Goal: Feedback & Contribution: Leave review/rating

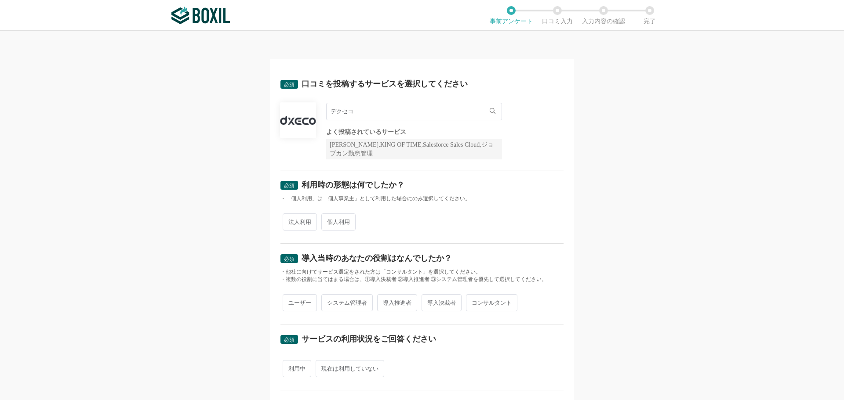
click at [223, 21] on img at bounding box center [200, 16] width 58 height 18
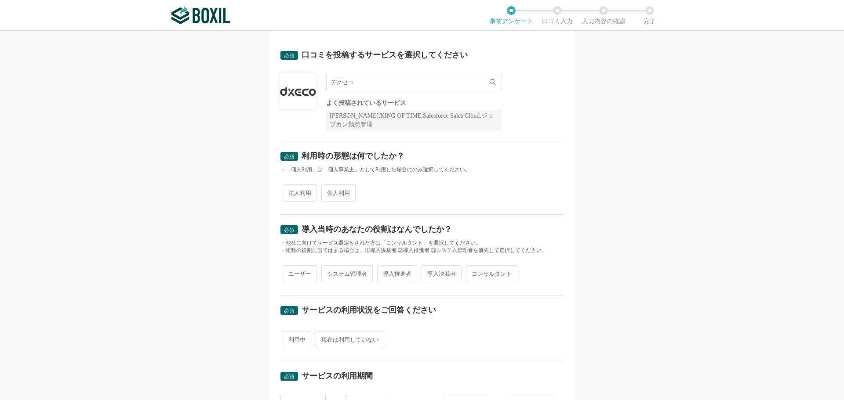
scroll to position [44, 0]
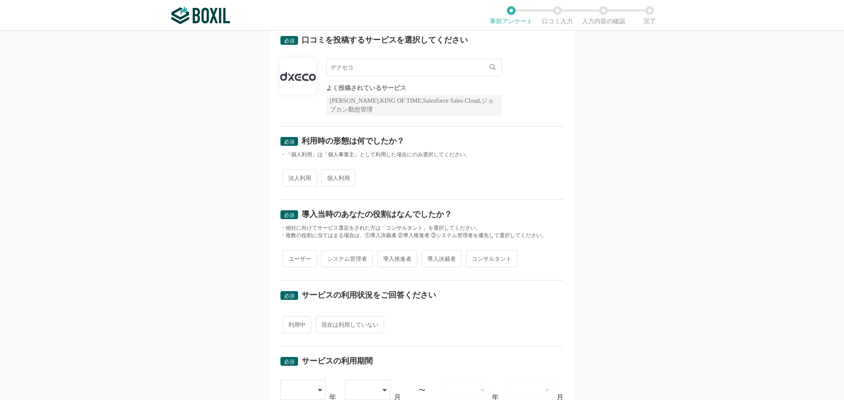
click at [288, 178] on span "法人利用" at bounding box center [300, 178] width 34 height 17
click at [288, 177] on input "法人利用" at bounding box center [288, 174] width 6 height 6
radio input "true"
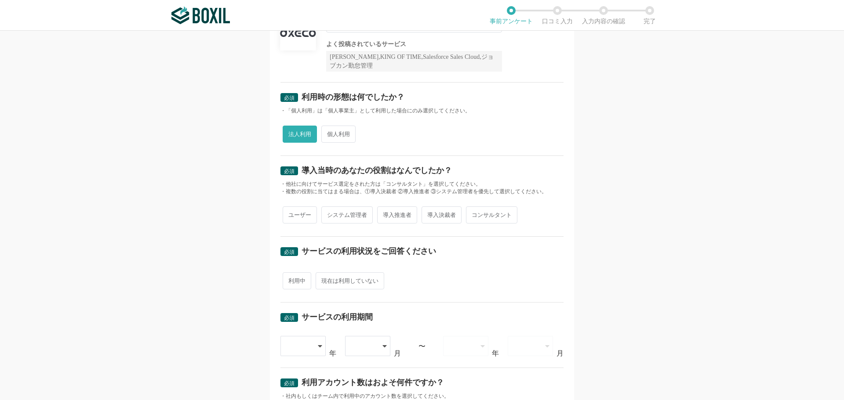
click at [389, 218] on span "導入推進者" at bounding box center [397, 215] width 40 height 17
click at [385, 214] on input "導入推進者" at bounding box center [382, 211] width 6 height 6
radio input "true"
click at [245, 220] on div "必須 口コミを投稿するサービスを選択してください デクセコ デクセコ よく投稿されているサービス Sansan,KING OF TIME,Salesforce…" at bounding box center [422, 216] width 844 height 370
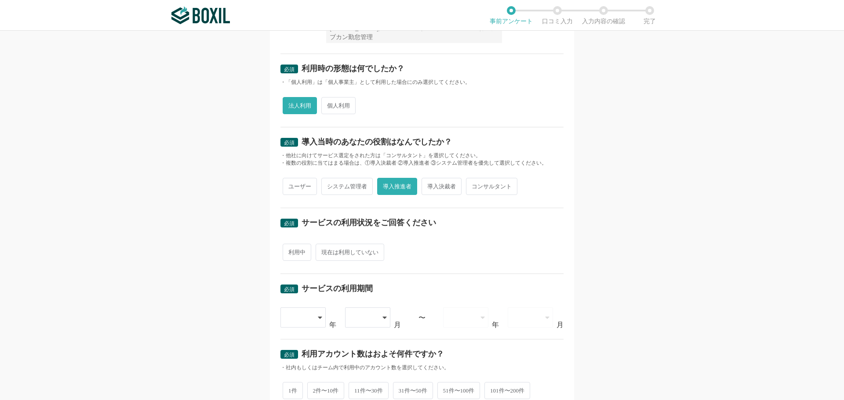
scroll to position [132, 0]
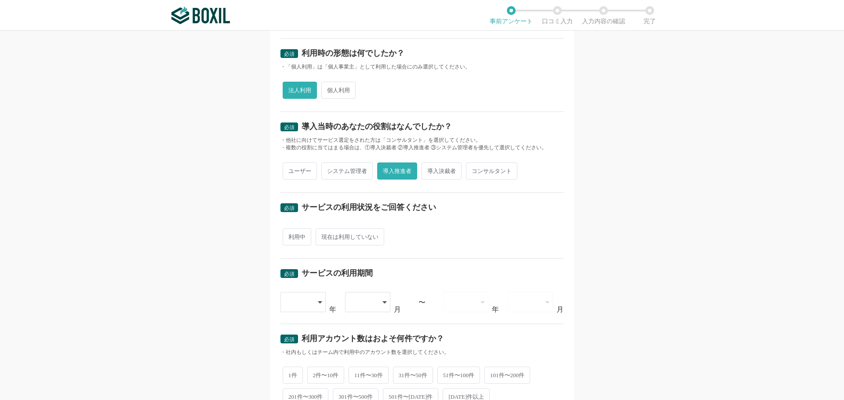
click at [295, 239] on span "利用中" at bounding box center [297, 237] width 29 height 17
click at [291, 236] on input "利用中" at bounding box center [288, 233] width 6 height 6
radio input "true"
click at [262, 238] on div "必須 口コミを投稿するサービスを選択してください デクセコ デクセコ よく投稿されているサービス Sansan,KING OF TIME,Salesforce…" at bounding box center [422, 216] width 844 height 370
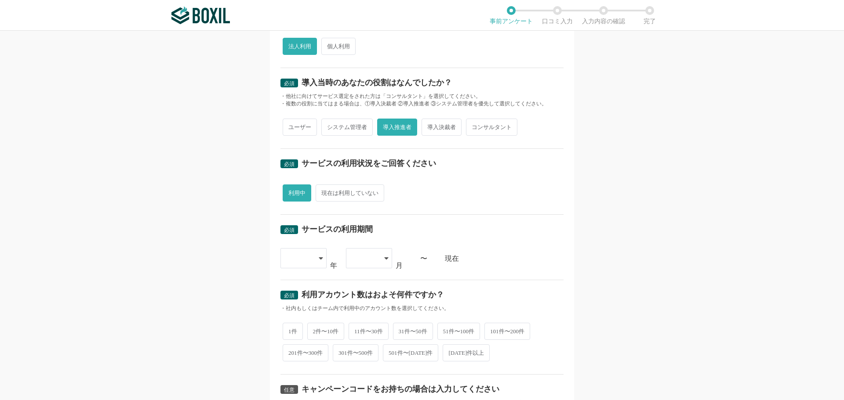
scroll to position [220, 0]
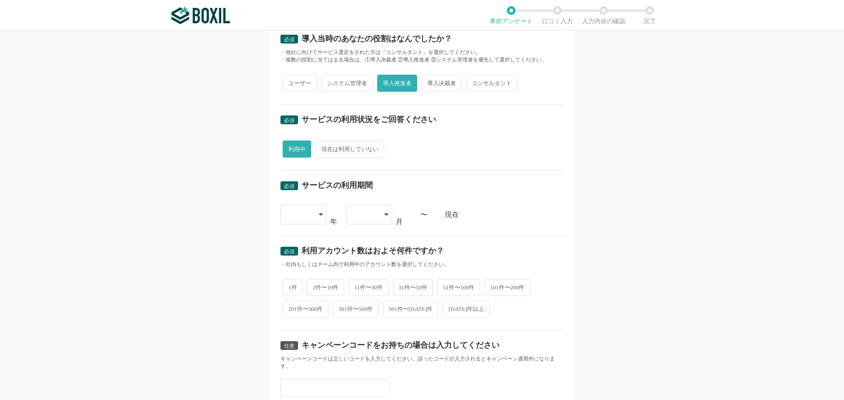
click at [287, 216] on div at bounding box center [299, 214] width 26 height 19
click at [232, 223] on div "必須 口コミを投稿するサービスを選択してください デクセコ デクセコ よく投稿されているサービス Sansan,KING OF TIME,Salesforce…" at bounding box center [422, 216] width 844 height 370
click at [313, 215] on div at bounding box center [303, 214] width 46 height 20
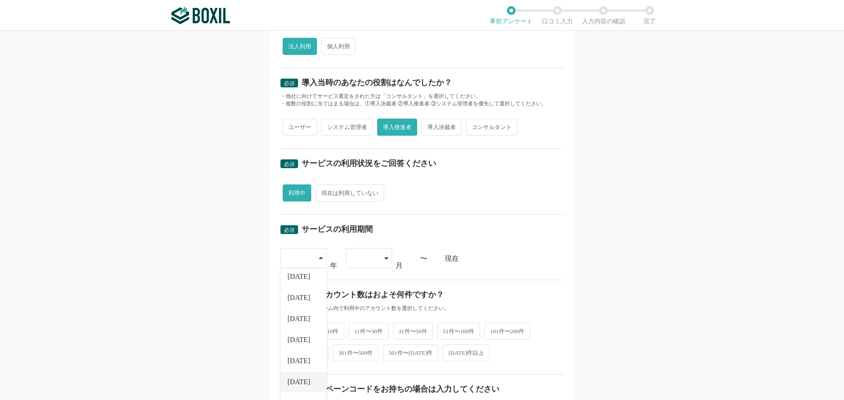
scroll to position [100, 0]
click at [298, 367] on li "[DATE]" at bounding box center [303, 373] width 46 height 21
click at [361, 259] on div at bounding box center [365, 258] width 26 height 19
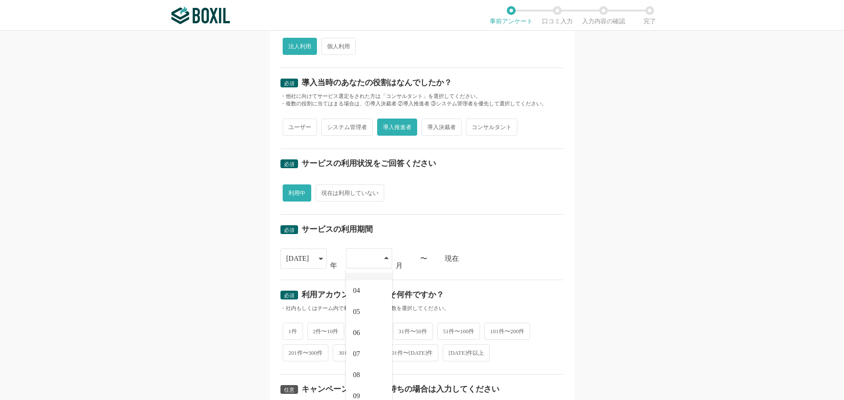
scroll to position [88, 0]
click at [363, 345] on li "08" at bounding box center [369, 343] width 46 height 21
click at [222, 285] on div "必須 口コミを投稿するサービスを選択してください デクセコ デクセコ よく投稿されているサービス Sansan,KING OF TIME,Salesforce…" at bounding box center [422, 216] width 844 height 370
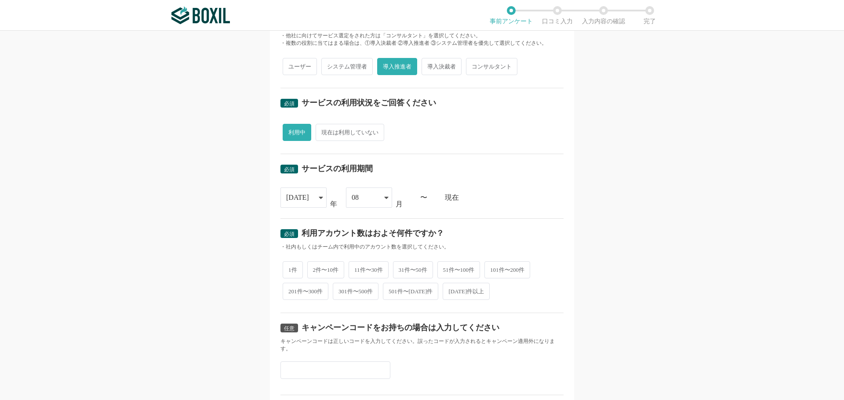
scroll to position [264, 0]
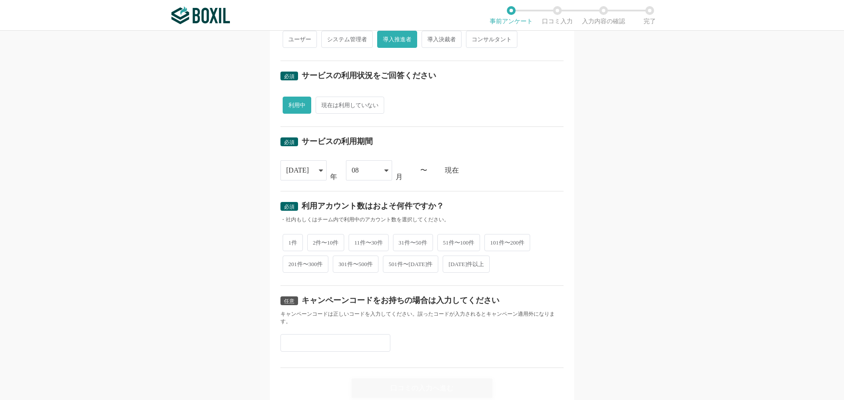
click at [356, 269] on span "301件〜500件" at bounding box center [356, 264] width 46 height 17
click at [341, 263] on input "301件〜500件" at bounding box center [338, 260] width 6 height 6
radio input "true"
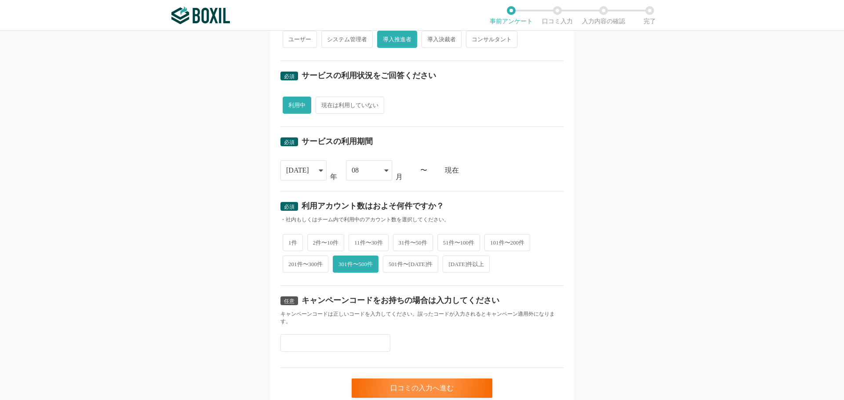
click at [245, 270] on div "必須 口コミを投稿するサービスを選択してください デクセコ デクセコ よく投稿されているサービス Sansan,KING OF TIME,Salesforce…" at bounding box center [422, 216] width 844 height 370
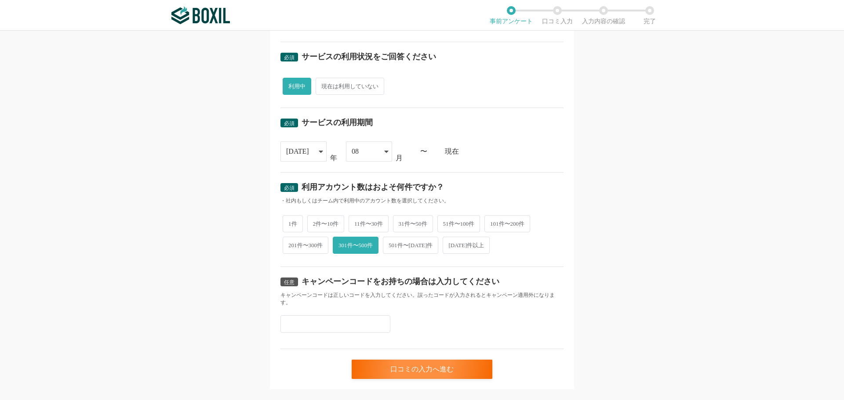
scroll to position [300, 0]
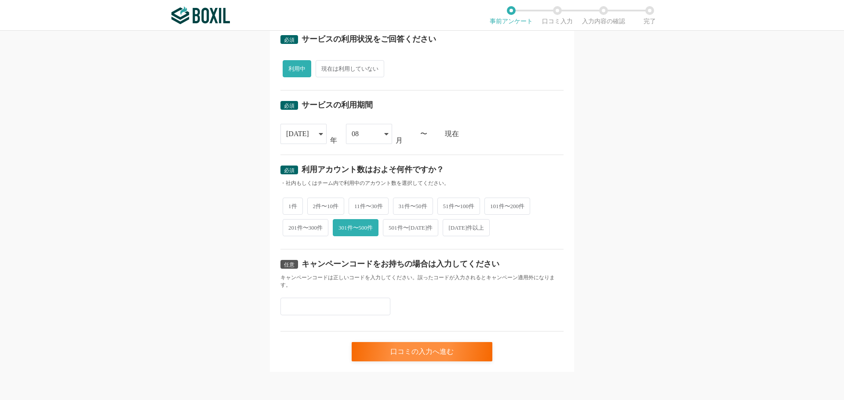
click at [568, 272] on div "必須 口コミを投稿するサービスを選択してください デクセコ デクセコ よく投稿されているサービス Sansan,KING OF TIME,Salesforce…" at bounding box center [422, 66] width 304 height 614
click at [439, 349] on div "口コミの入力へ進む" at bounding box center [422, 351] width 141 height 19
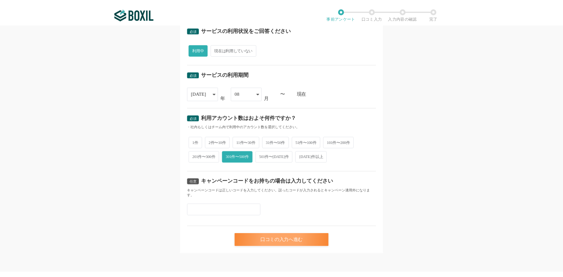
scroll to position [0, 0]
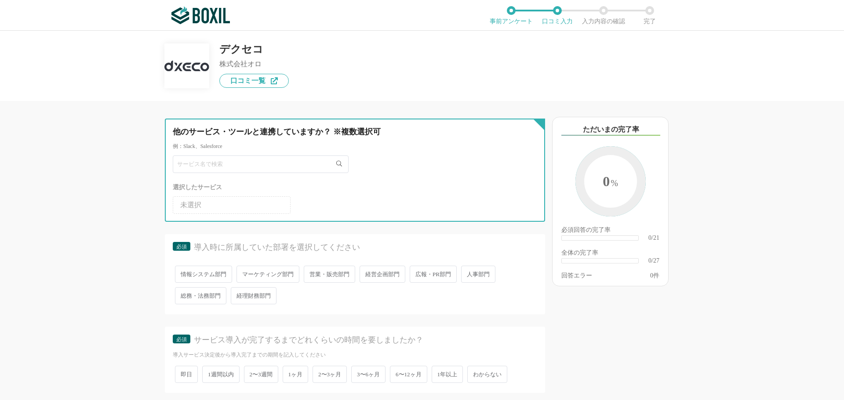
click at [263, 164] on input "text" at bounding box center [261, 165] width 176 height 18
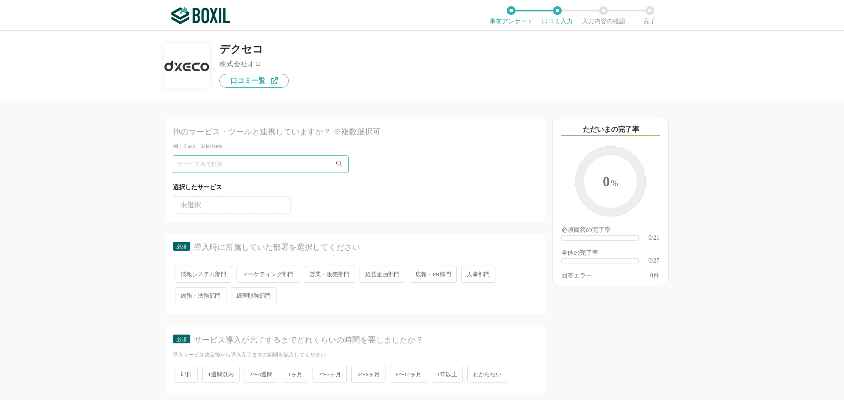
click at [339, 163] on icon at bounding box center [339, 164] width 6 height 6
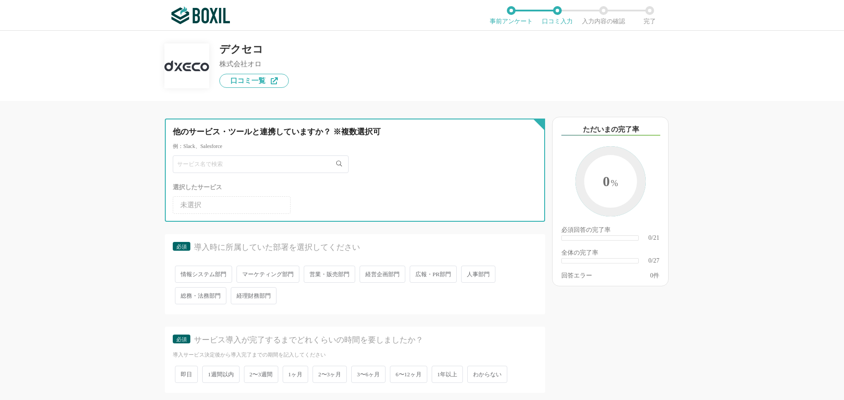
click at [279, 166] on input "text" at bounding box center [261, 165] width 176 height 18
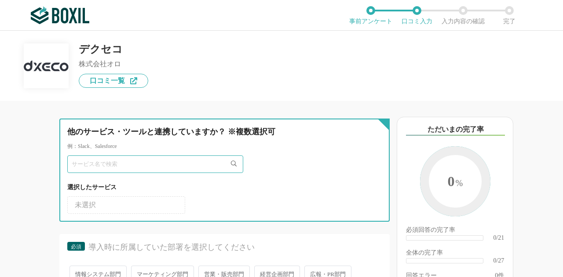
click at [170, 169] on input "text" at bounding box center [155, 165] width 176 height 18
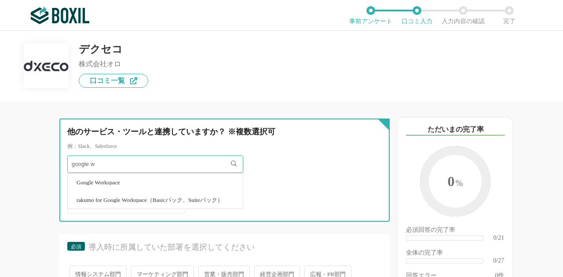
type input "google w"
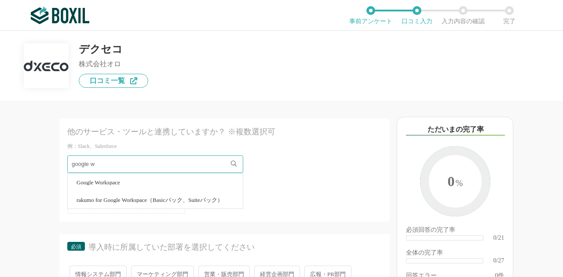
click at [204, 183] on li "Google Workspace" at bounding box center [155, 183] width 175 height 18
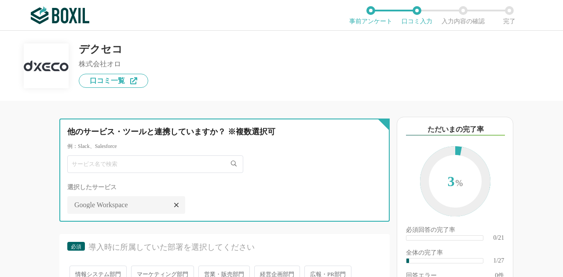
click at [193, 169] on input "text" at bounding box center [155, 165] width 176 height 18
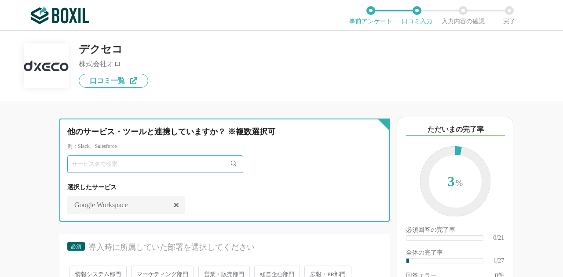
click at [141, 163] on input "text" at bounding box center [155, 165] width 176 height 18
type input "active!"
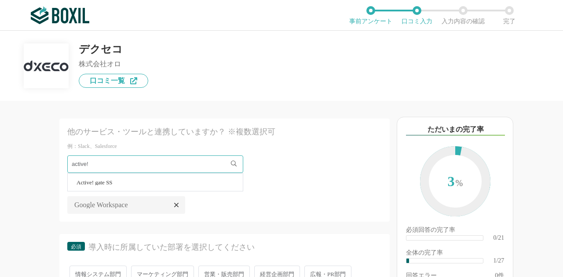
click at [167, 183] on li "Active! gate SS‎" at bounding box center [155, 183] width 175 height 18
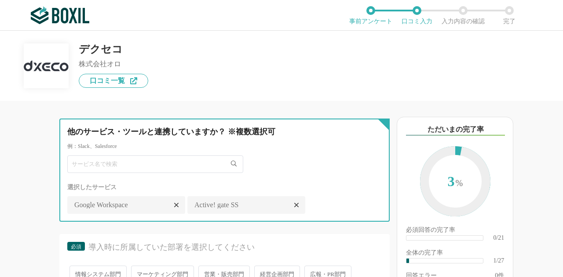
click at [172, 162] on input "text" at bounding box center [155, 165] width 176 height 18
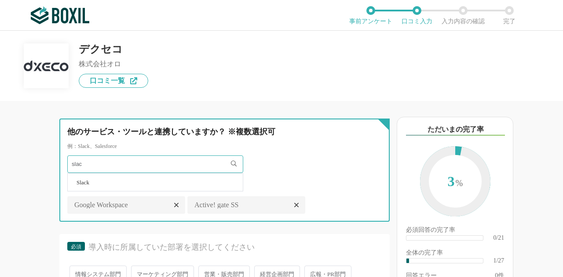
type input "slac"
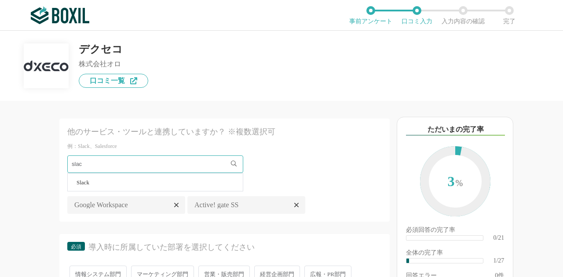
click at [164, 183] on li "Slack" at bounding box center [155, 183] width 175 height 18
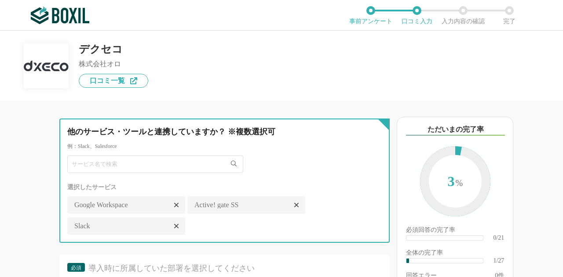
click at [172, 168] on input "text" at bounding box center [155, 165] width 176 height 18
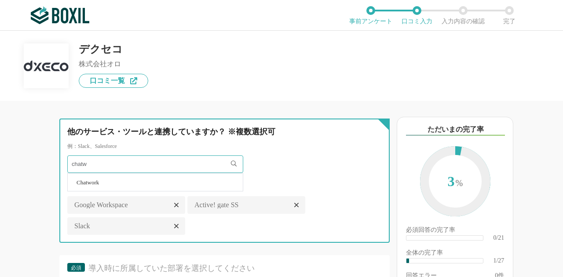
type input "chatw"
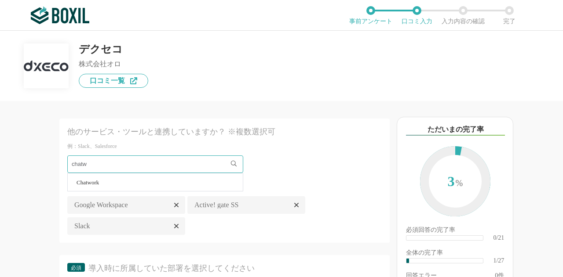
click at [171, 181] on li "Chatwork" at bounding box center [155, 183] width 175 height 18
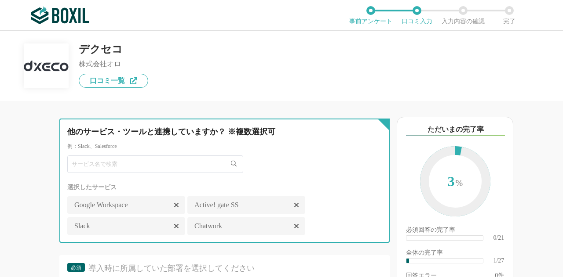
click at [163, 167] on input "text" at bounding box center [155, 165] width 176 height 18
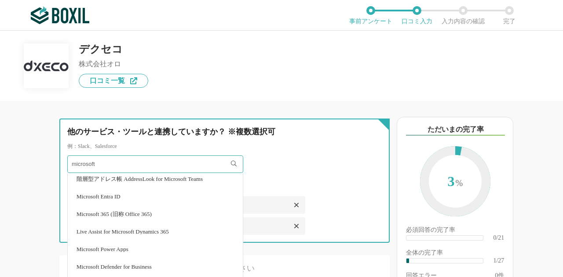
scroll to position [88, 0]
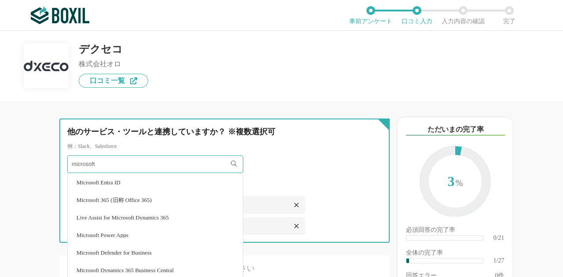
type input "microsoft"
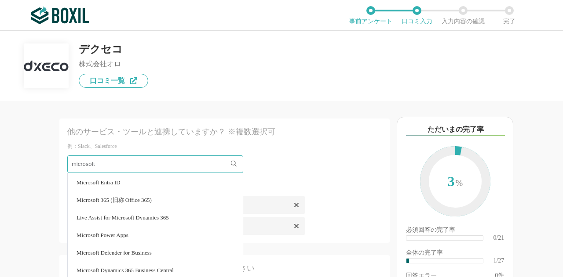
click at [168, 198] on li "Microsoft 365 (旧称 Office 365)" at bounding box center [155, 200] width 175 height 18
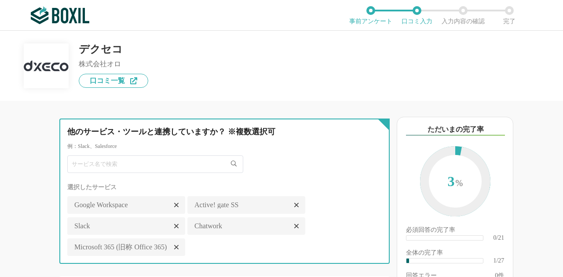
click at [158, 164] on input "text" at bounding box center [155, 165] width 176 height 18
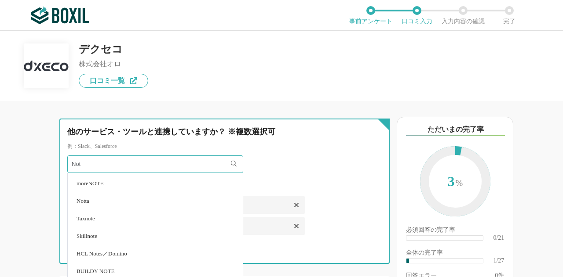
scroll to position [150, 0]
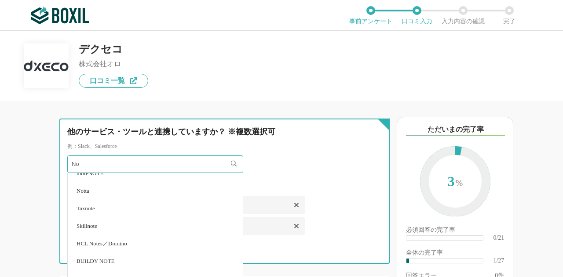
type input "N"
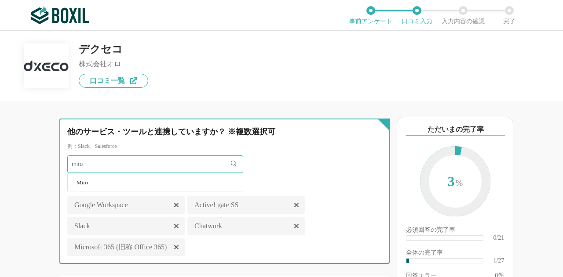
type input "miro"
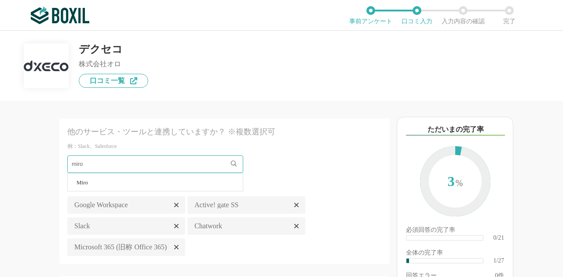
click at [154, 179] on li "Miro" at bounding box center [155, 183] width 175 height 18
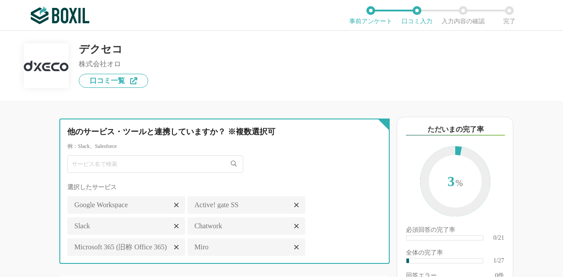
click at [113, 164] on input "text" at bounding box center [155, 165] width 176 height 18
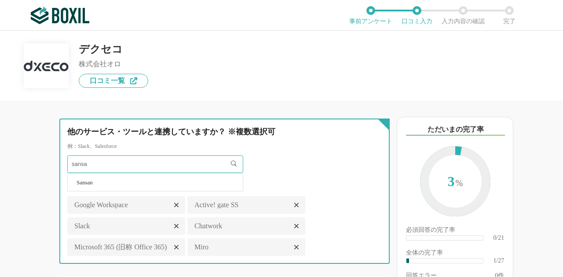
type input "sansa"
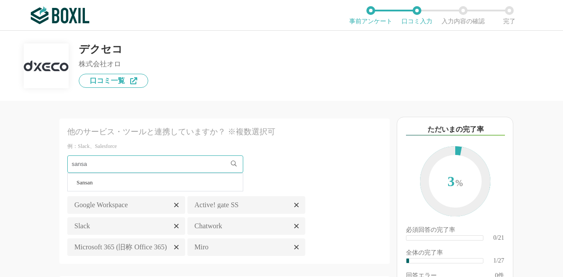
click at [115, 177] on li "Sansan" at bounding box center [155, 183] width 175 height 18
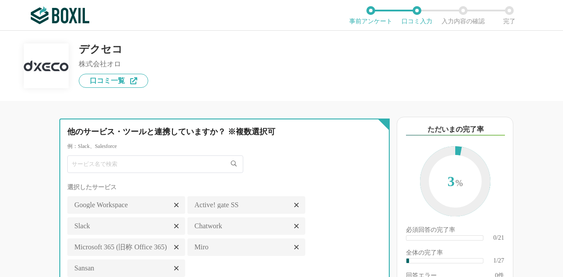
click at [157, 170] on input "text" at bounding box center [155, 165] width 176 height 18
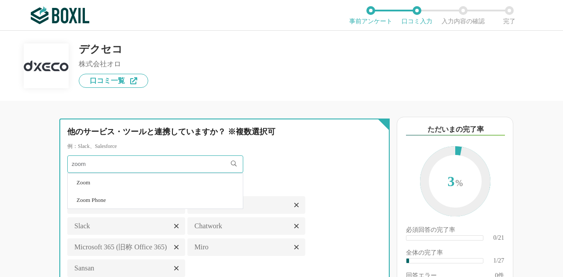
type input "zoom"
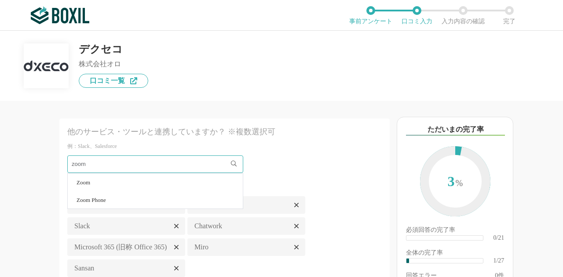
click at [152, 183] on li "Zoom" at bounding box center [155, 183] width 175 height 18
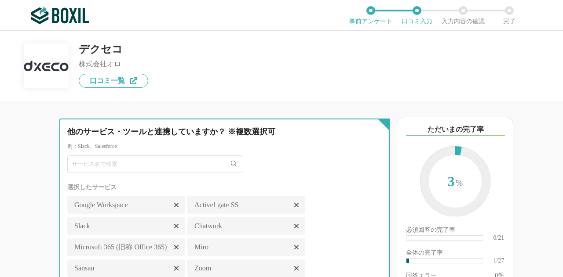
click at [152, 167] on input "text" at bounding box center [155, 165] width 176 height 18
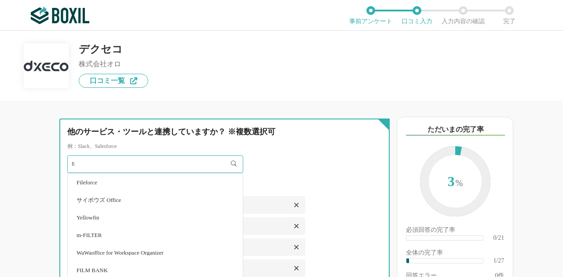
type input "f"
type input "v"
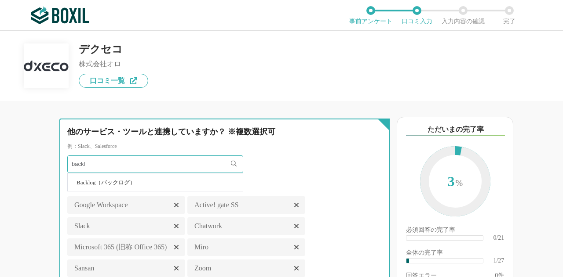
type input "backl"
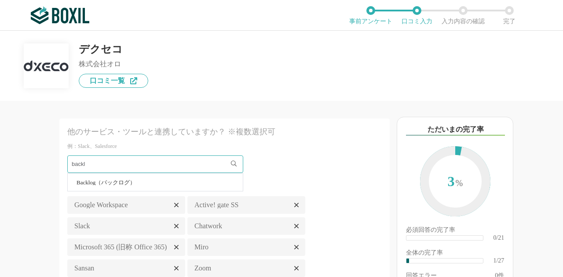
click at [135, 185] on li "Backlog（バックログ）" at bounding box center [155, 183] width 175 height 18
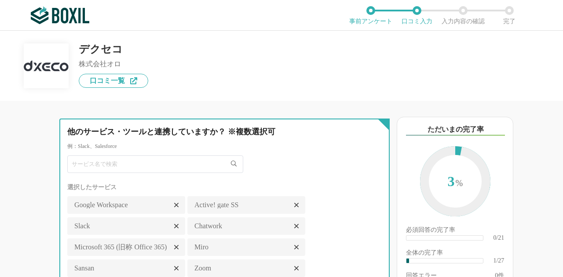
click at [135, 167] on input "text" at bounding box center [155, 165] width 176 height 18
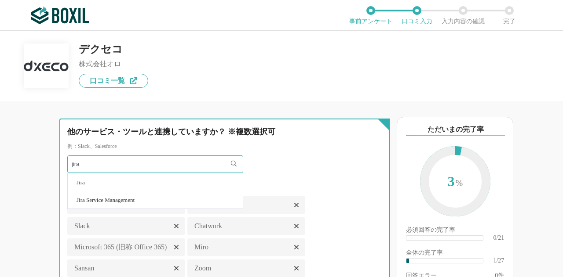
type input "jira"
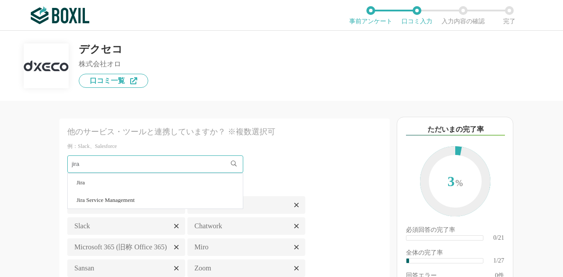
click at [133, 179] on li "Jira" at bounding box center [155, 183] width 175 height 18
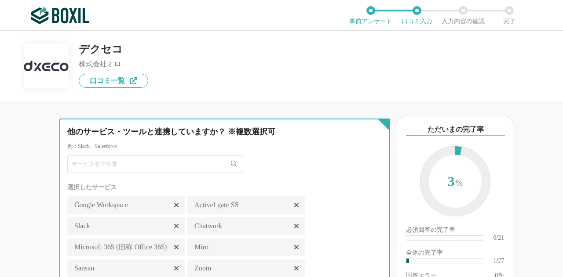
click at [112, 169] on input "text" at bounding box center [155, 165] width 176 height 18
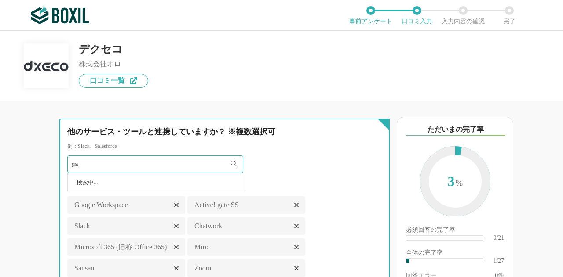
type input "g"
type input "cloudf"
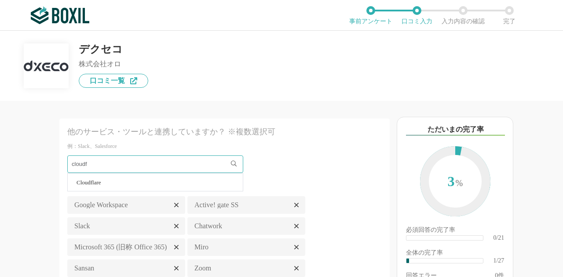
click at [107, 190] on li "Cloudflare" at bounding box center [155, 183] width 175 height 18
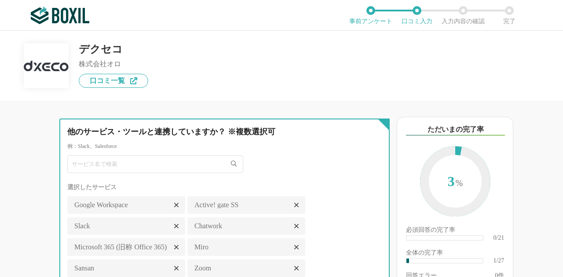
click at [116, 161] on input "text" at bounding box center [155, 165] width 176 height 18
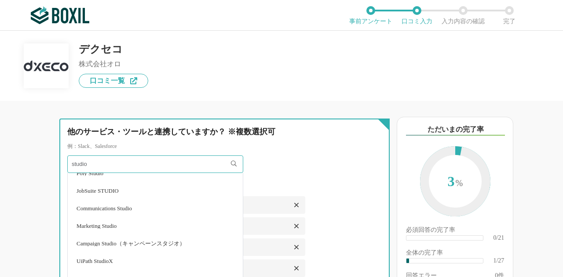
click at [125, 162] on input "studio" at bounding box center [155, 165] width 176 height 18
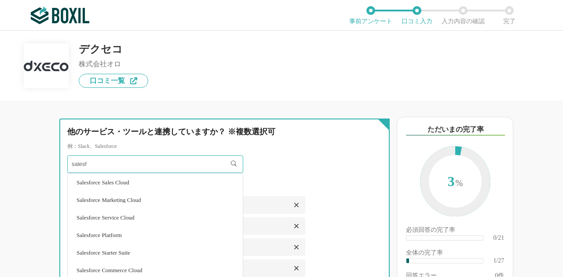
type input "salesf"
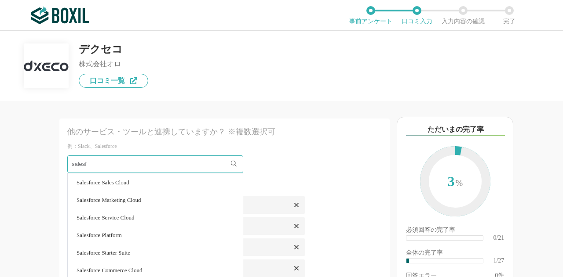
click at [129, 181] on span "Salesforce Sales Cloud" at bounding box center [102, 183] width 53 height 6
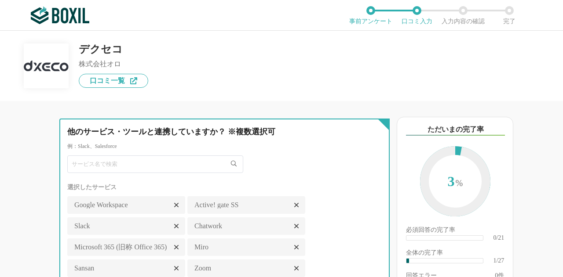
click at [190, 157] on input "text" at bounding box center [155, 165] width 176 height 18
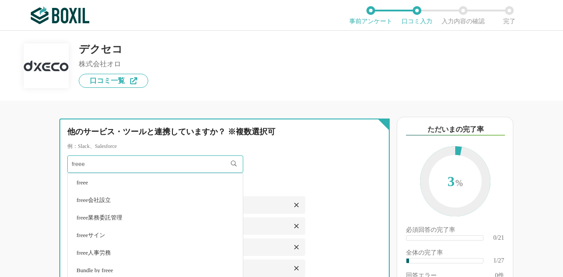
type input "freee"
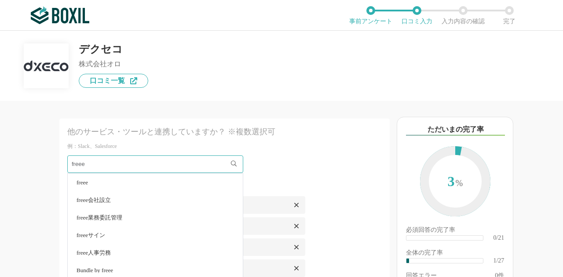
click at [181, 182] on li "freee" at bounding box center [155, 183] width 175 height 18
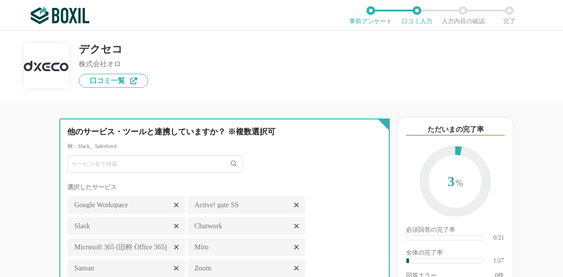
click at [180, 169] on input "text" at bounding box center [155, 165] width 176 height 18
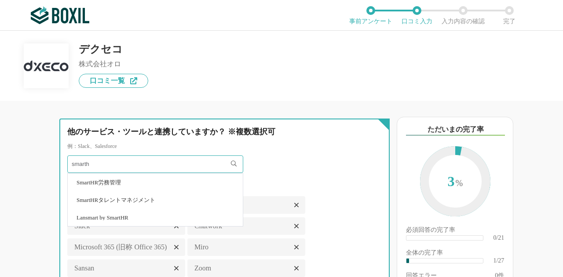
type input "smarth"
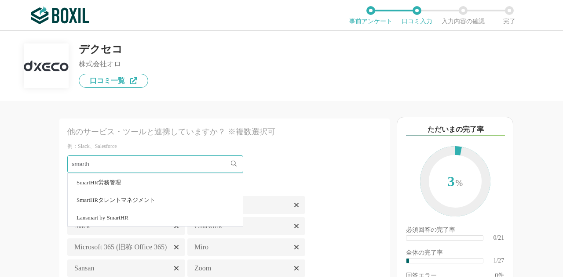
click at [145, 180] on li "SmartHR労務管理" at bounding box center [155, 183] width 175 height 18
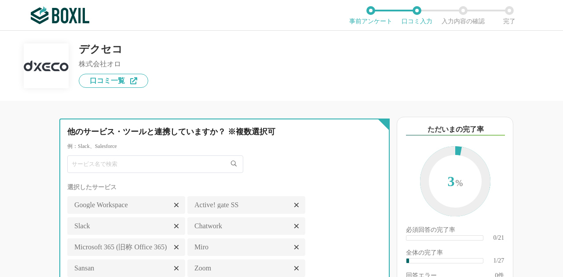
click at [161, 160] on input "text" at bounding box center [155, 165] width 176 height 18
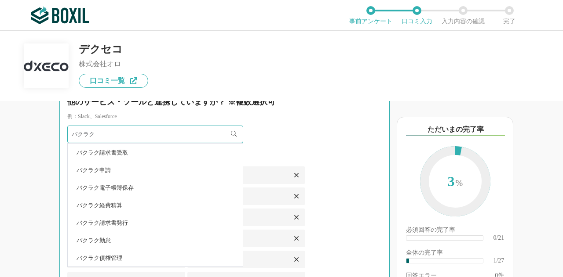
scroll to position [44, 0]
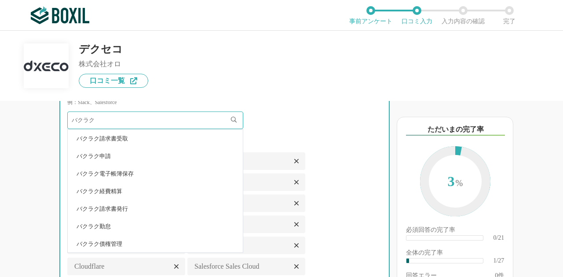
type input "バクラク"
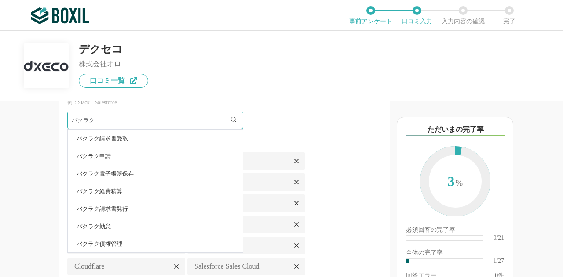
click at [101, 157] on span "バクラク申請" at bounding box center [93, 156] width 34 height 6
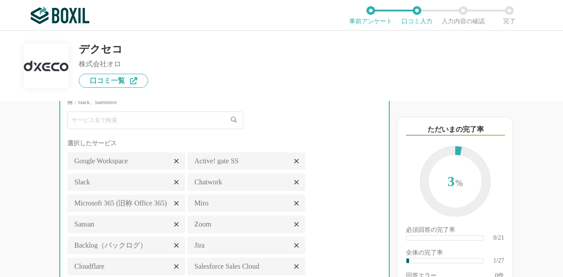
click at [171, 120] on input "text" at bounding box center [155, 121] width 176 height 18
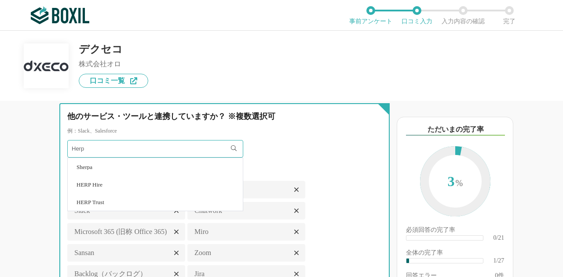
scroll to position [0, 0]
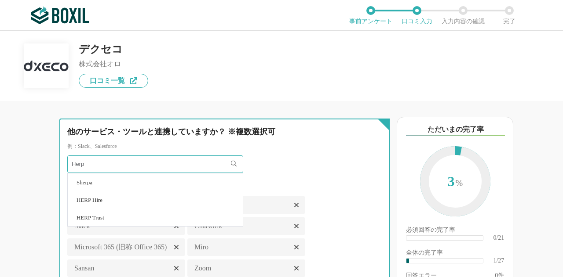
type input "Herp"
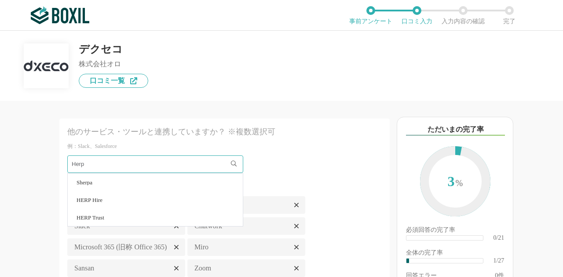
click at [110, 200] on li "HERP Hire" at bounding box center [155, 200] width 175 height 18
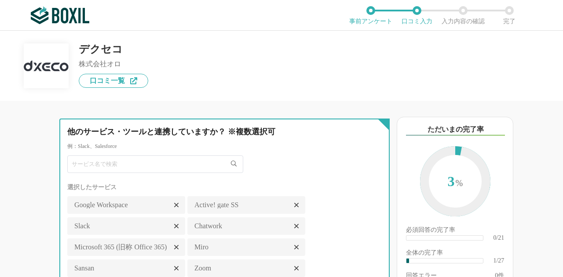
click at [119, 158] on input "text" at bounding box center [155, 165] width 176 height 18
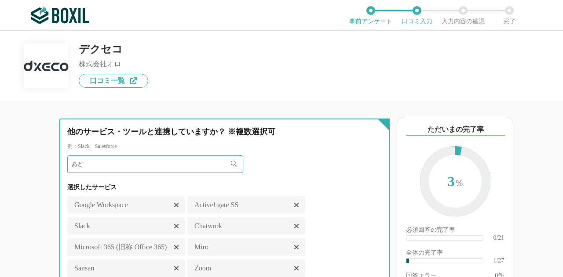
type input "あ"
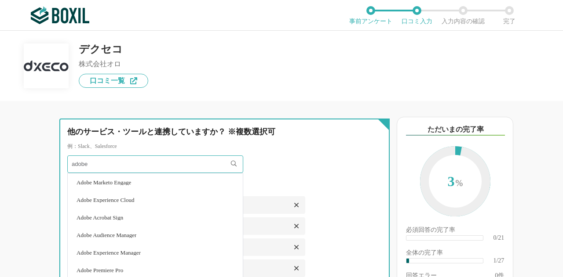
scroll to position [44, 0]
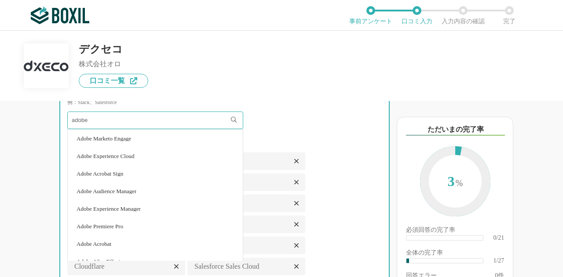
type input "adobe"
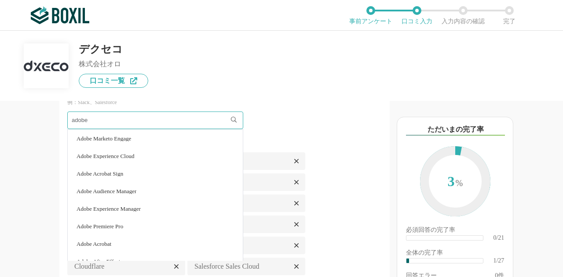
click at [121, 138] on span "Adobe Marketo Engage" at bounding box center [103, 139] width 55 height 6
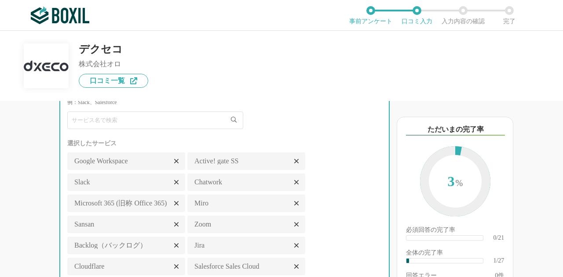
click at [129, 124] on input "text" at bounding box center [155, 121] width 176 height 18
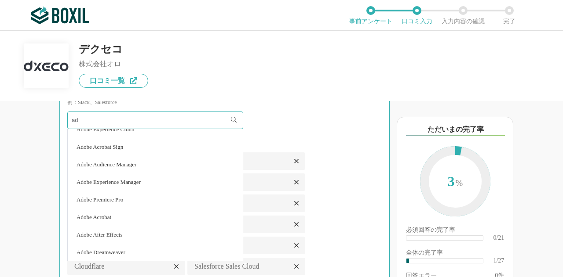
scroll to position [0, 0]
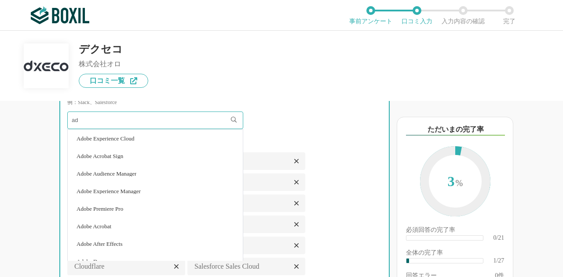
type input "a"
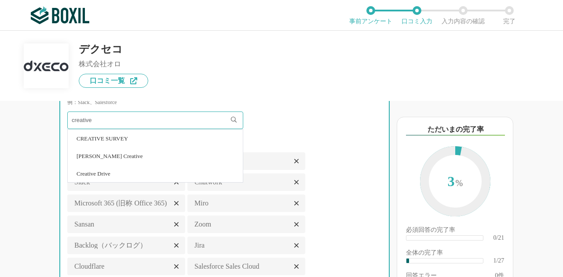
type input "creative"
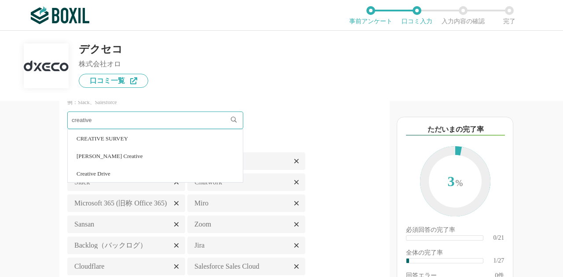
click at [304, 117] on div "creative" at bounding box center [224, 121] width 314 height 18
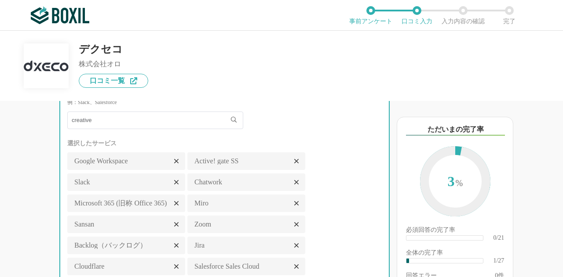
click at [190, 125] on input "creative" at bounding box center [155, 121] width 176 height 18
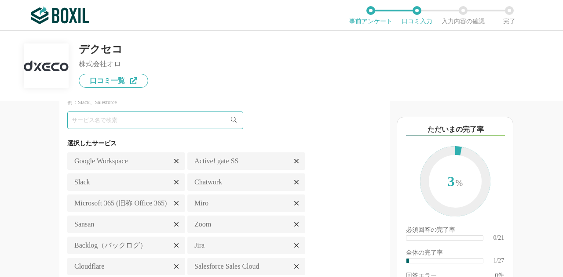
click at [256, 124] on div at bounding box center [224, 121] width 314 height 18
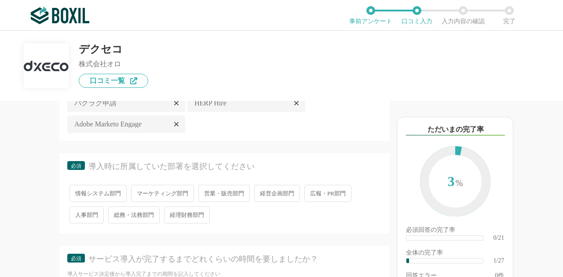
scroll to position [264, 0]
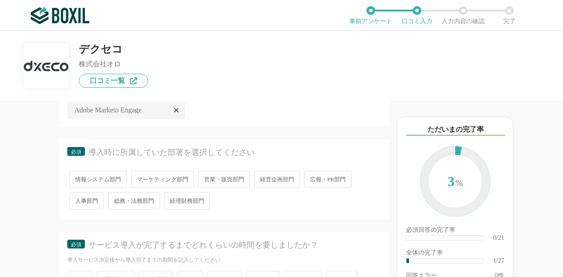
click at [105, 176] on span "情報システム部門" at bounding box center [97, 179] width 57 height 17
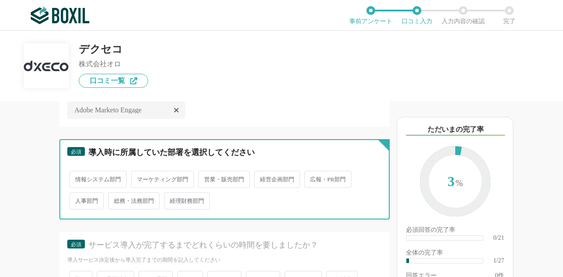
click at [77, 176] on input "情報システム部門" at bounding box center [75, 175] width 6 height 6
radio input "true"
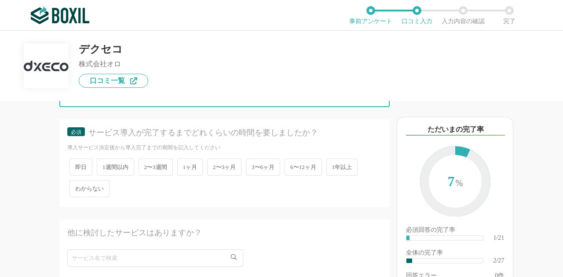
scroll to position [396, 0]
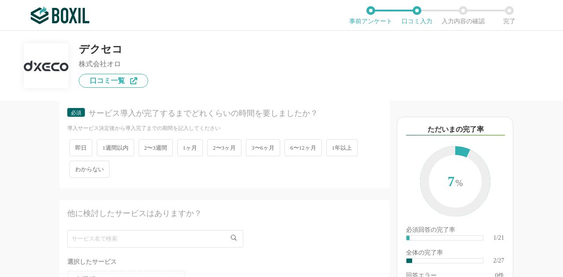
click at [117, 143] on span "1週間以内" at bounding box center [115, 147] width 37 height 17
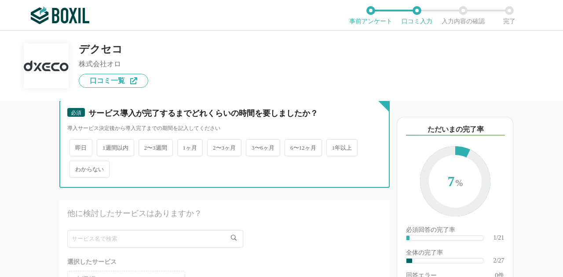
click at [105, 143] on input "1週間以内" at bounding box center [102, 144] width 6 height 6
radio input "true"
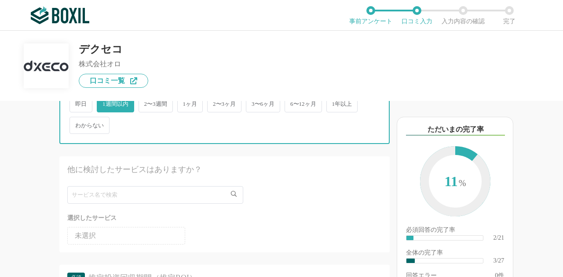
scroll to position [484, 0]
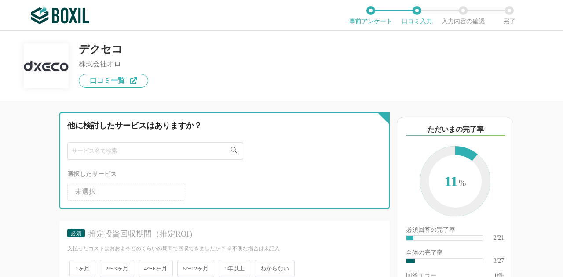
click at [133, 149] on input "text" at bounding box center [155, 151] width 176 height 18
type input "ジョーシス"
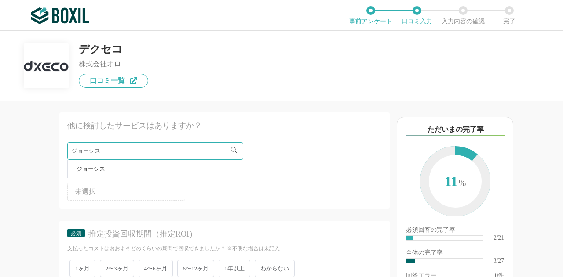
click at [131, 163] on li "ジョーシス" at bounding box center [155, 169] width 175 height 18
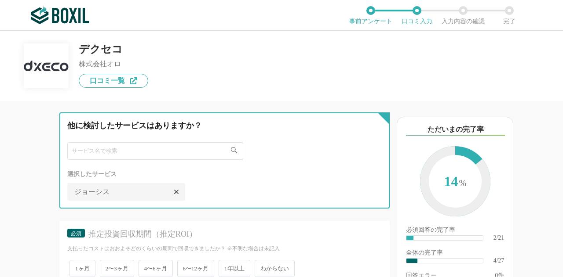
click at [132, 153] on input "text" at bounding box center [155, 151] width 176 height 18
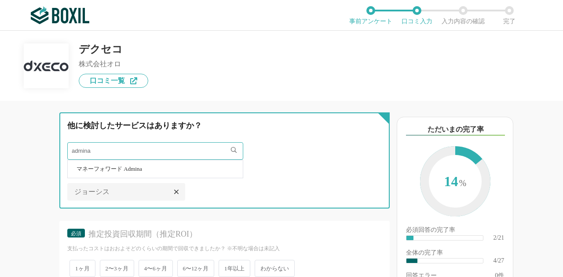
type input "admina"
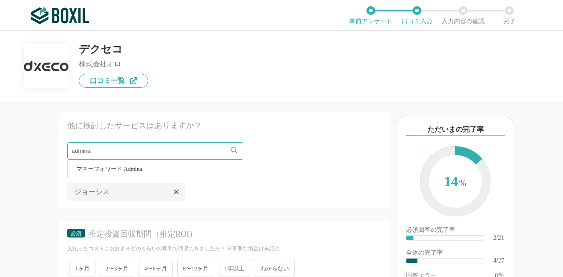
click at [128, 169] on span "マネーフォワード Admina" at bounding box center [108, 169] width 65 height 6
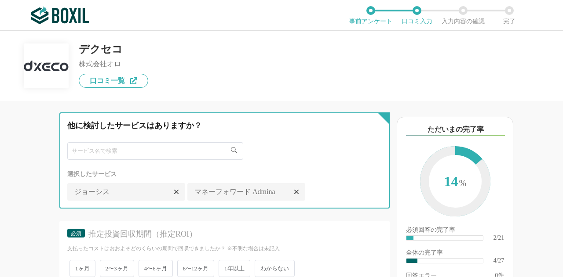
click at [142, 149] on input "text" at bounding box center [155, 151] width 176 height 18
type input "bund"
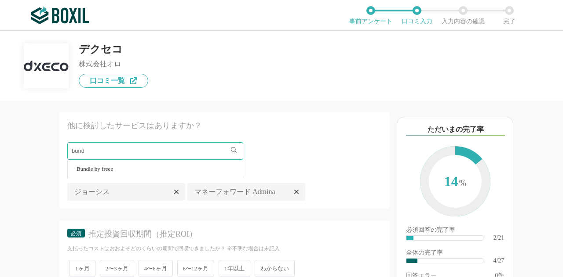
click at [139, 167] on li "Bundle by freee" at bounding box center [155, 169] width 175 height 18
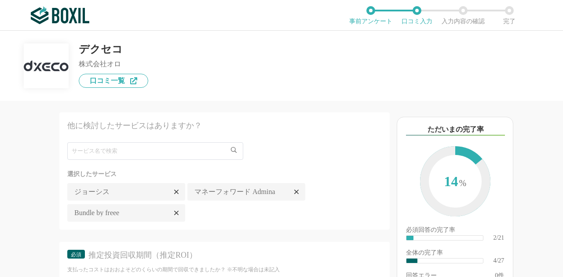
click at [44, 171] on div "他のサービス・ツールと連携していますか？ ※複数選択可 例：Slack、Salesforce 選択したサービス 未選択 Google Workspace Ac…" at bounding box center [194, 189] width 389 height 176
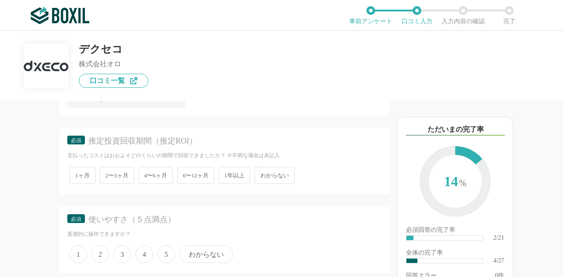
scroll to position [615, 0]
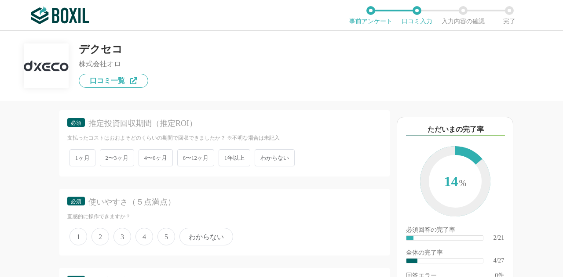
click at [265, 160] on span "わからない" at bounding box center [275, 157] width 40 height 17
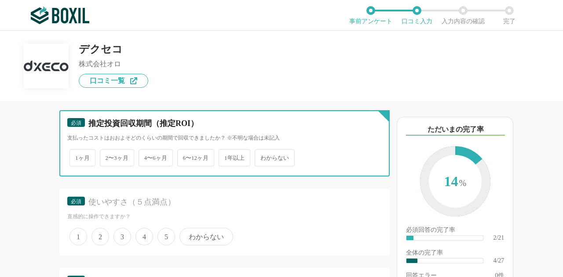
click at [262, 156] on input "わからない" at bounding box center [260, 154] width 6 height 6
radio input "true"
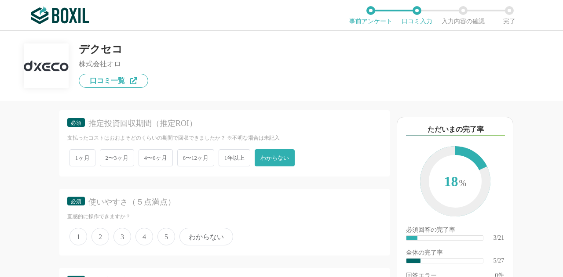
click at [260, 181] on div at bounding box center [227, 182] width 323 height 4
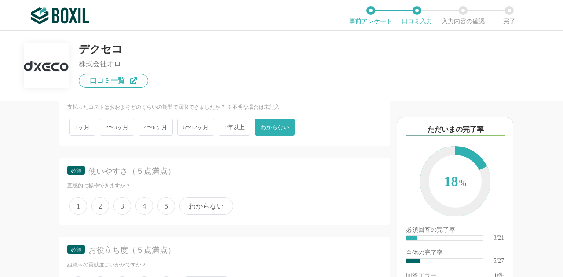
scroll to position [659, 0]
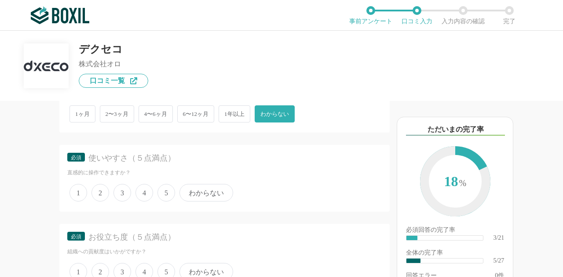
click at [172, 191] on span "5" at bounding box center [166, 193] width 18 height 18
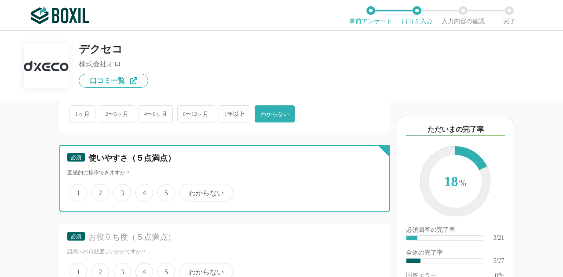
click at [165, 191] on input "5" at bounding box center [163, 188] width 6 height 6
radio input "true"
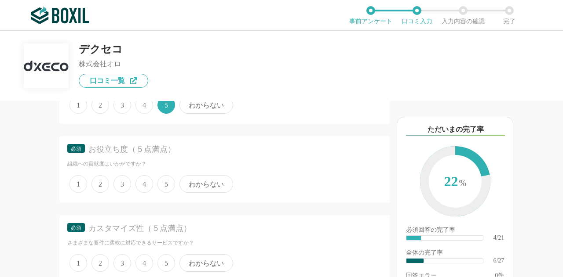
click at [167, 188] on span "5" at bounding box center [166, 184] width 18 height 18
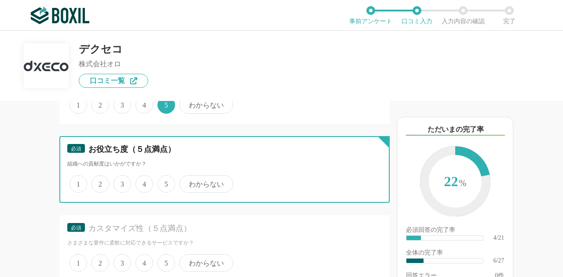
click at [165, 182] on input "5" at bounding box center [163, 180] width 6 height 6
radio input "true"
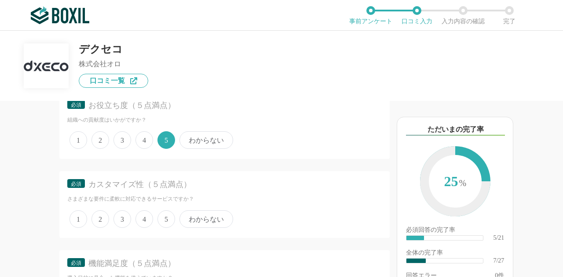
click at [167, 216] on span "5" at bounding box center [166, 220] width 18 height 18
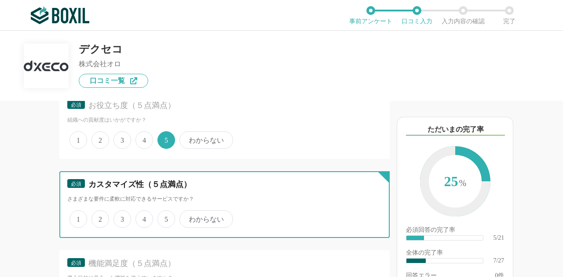
click at [165, 216] on input "5" at bounding box center [163, 215] width 6 height 6
radio input "true"
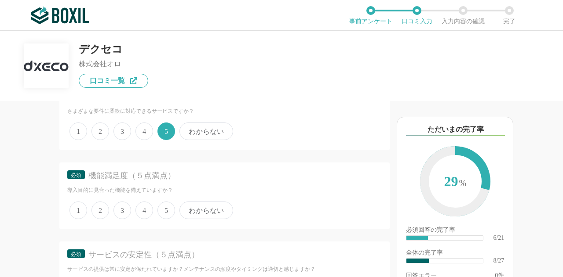
click at [167, 207] on span "5" at bounding box center [166, 211] width 18 height 18
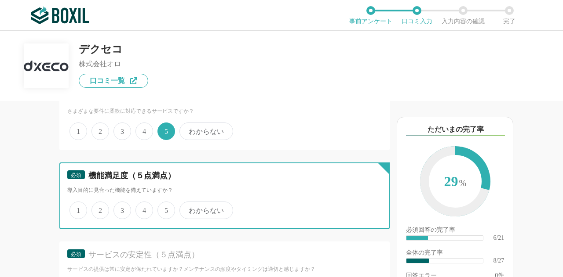
click at [165, 207] on input "5" at bounding box center [163, 206] width 6 height 6
radio input "true"
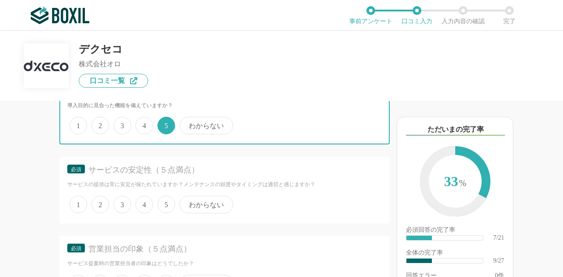
scroll to position [967, 0]
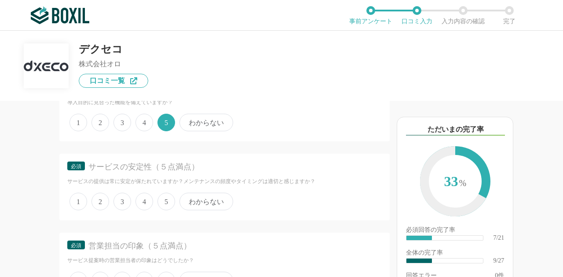
click at [149, 203] on span "4" at bounding box center [144, 202] width 18 height 18
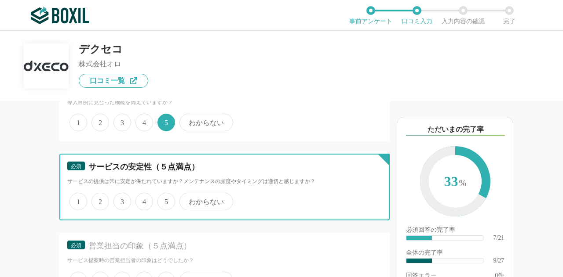
click at [143, 200] on input "4" at bounding box center [141, 197] width 6 height 6
radio input "true"
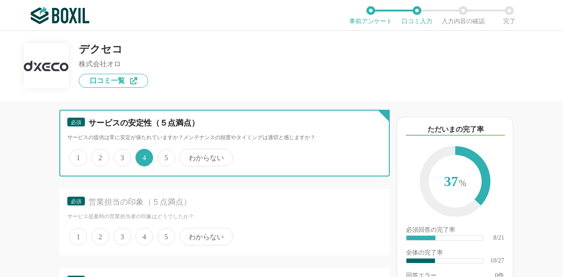
scroll to position [1055, 0]
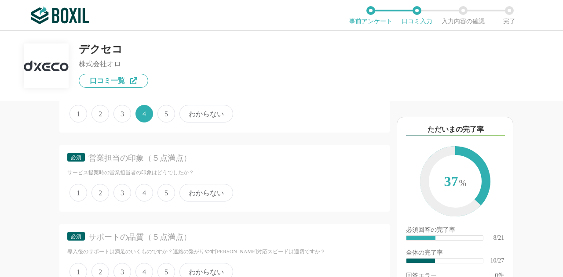
click at [163, 189] on span "5" at bounding box center [166, 193] width 18 height 18
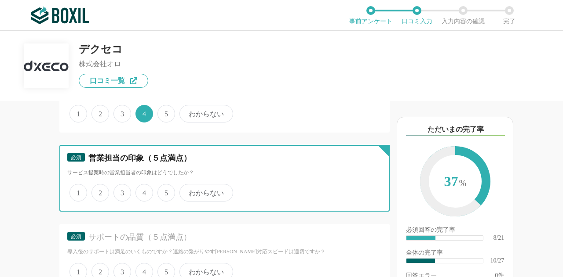
click at [163, 189] on input "5" at bounding box center [163, 188] width 6 height 6
radio input "true"
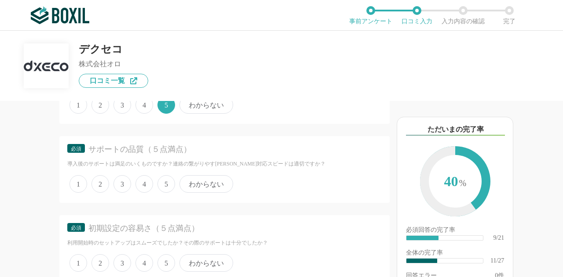
click at [164, 185] on span "5" at bounding box center [166, 184] width 18 height 18
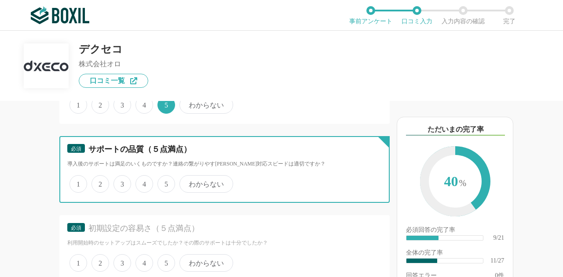
click at [164, 182] on input "5" at bounding box center [163, 180] width 6 height 6
radio input "true"
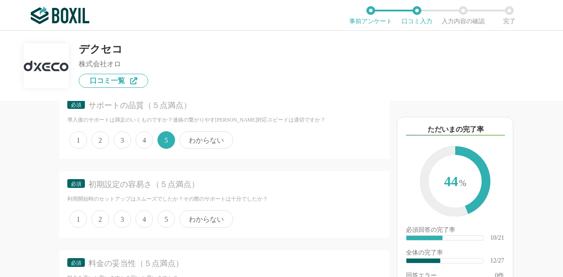
click at [164, 213] on span "5" at bounding box center [166, 220] width 18 height 18
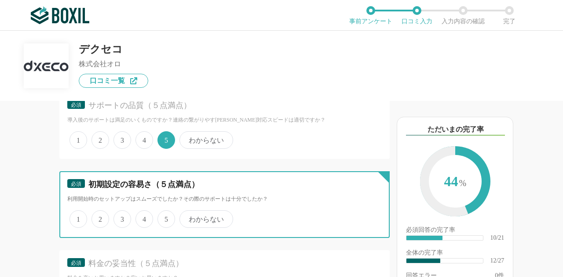
click at [164, 213] on input "5" at bounding box center [163, 215] width 6 height 6
radio input "true"
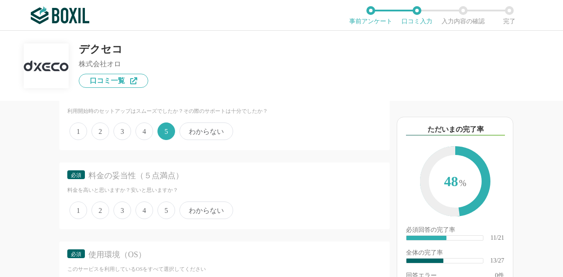
click at [164, 206] on span "5" at bounding box center [166, 211] width 18 height 18
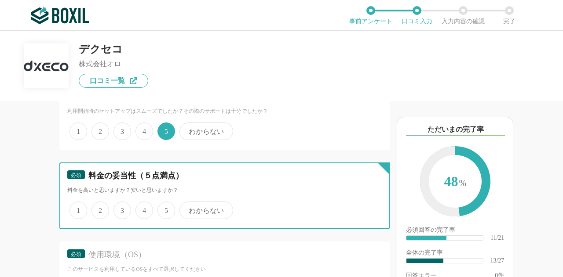
click at [164, 206] on input "5" at bounding box center [163, 206] width 6 height 6
radio input "true"
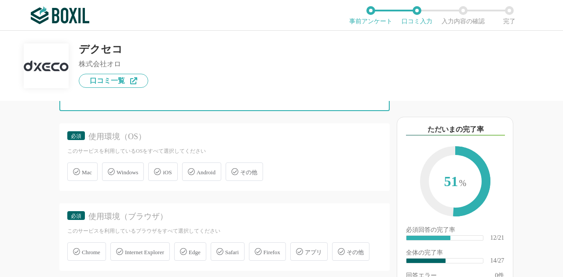
scroll to position [1407, 0]
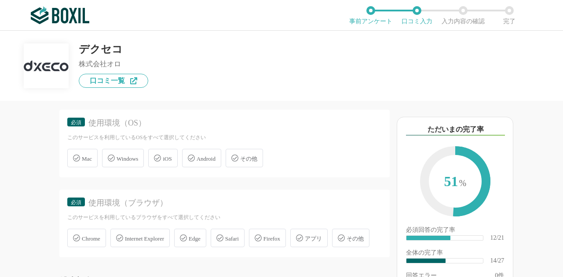
click at [83, 156] on span "Mac" at bounding box center [87, 159] width 10 height 7
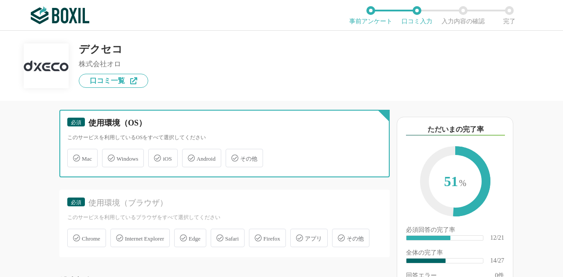
click at [75, 156] on input "Mac" at bounding box center [72, 153] width 6 height 6
checkbox input "true"
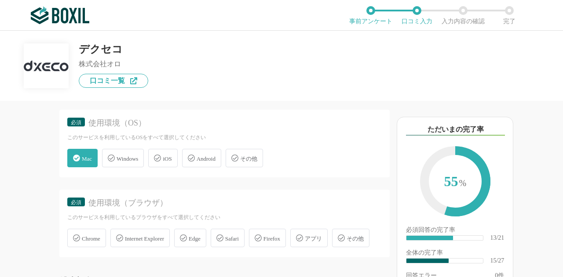
click at [118, 159] on span "Windows" at bounding box center [127, 159] width 22 height 7
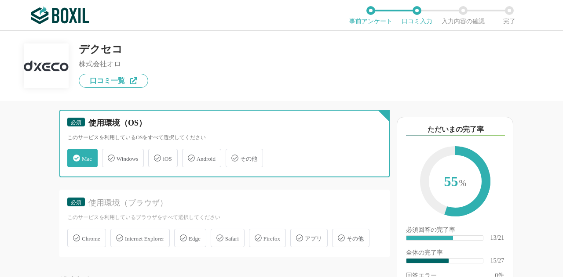
click at [109, 156] on input "Windows" at bounding box center [107, 153] width 6 height 6
checkbox input "true"
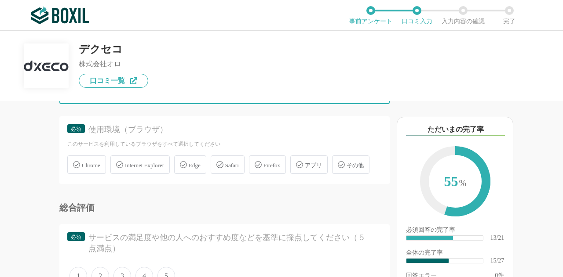
scroll to position [1495, 0]
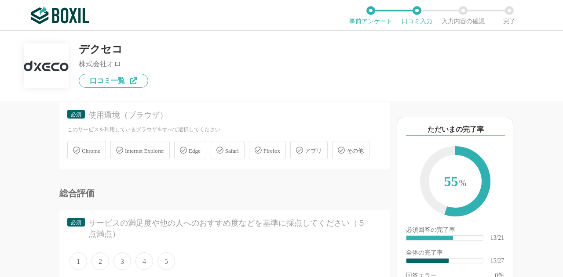
click at [100, 149] on span "Chrome" at bounding box center [91, 151] width 18 height 7
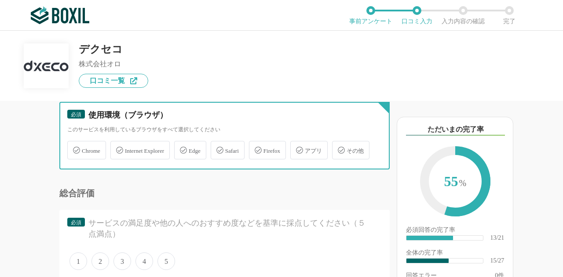
click at [75, 148] on input "Chrome" at bounding box center [72, 145] width 6 height 6
checkbox input "true"
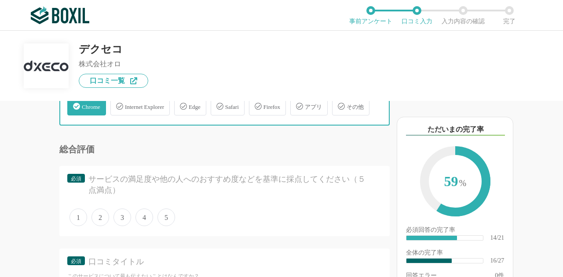
scroll to position [1582, 0]
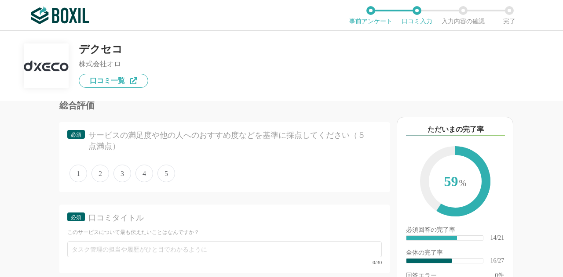
click at [171, 182] on span "5" at bounding box center [166, 174] width 18 height 18
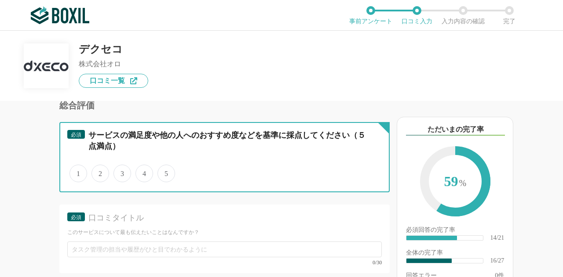
click at [165, 172] on input "5" at bounding box center [163, 169] width 6 height 6
radio input "true"
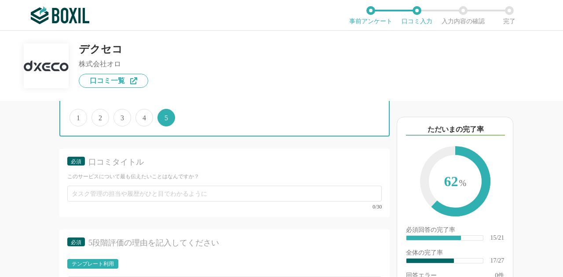
scroll to position [1670, 0]
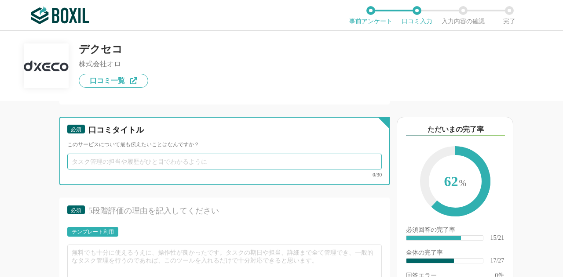
click at [169, 170] on input "text" at bounding box center [224, 162] width 314 height 16
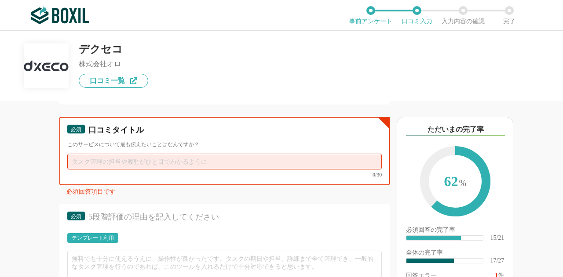
click at [131, 170] on input "text" at bounding box center [224, 162] width 314 height 16
paste input "情報システム担当者の視点で設計されているSaaS管理SaaS"
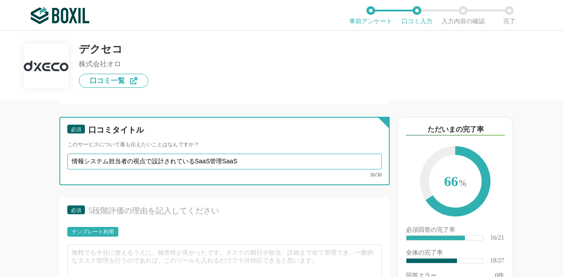
type input "情報システム担当者の視点で設計されているSaaS管理SaaS"
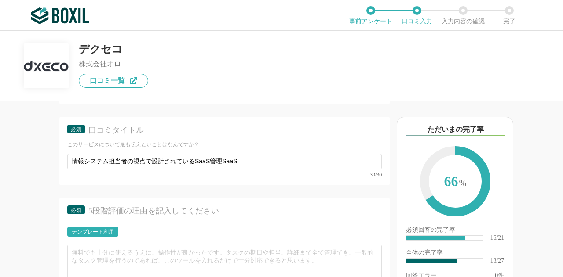
click at [33, 175] on div "他のサービス・ツールと連携していますか？ ※複数選択可 例：Slack、Salesforce 選択したサービス 未選択 Google Workspace Ac…" at bounding box center [194, 189] width 389 height 176
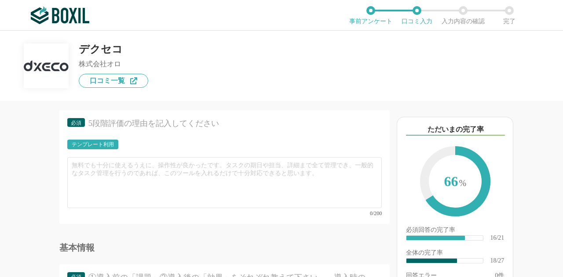
scroll to position [1758, 0]
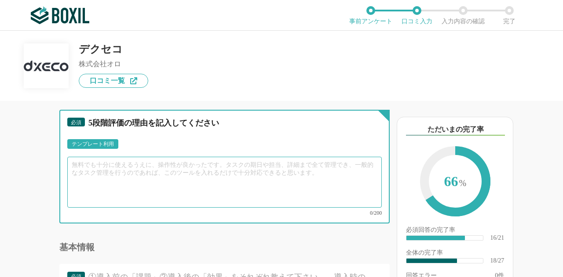
click at [149, 201] on textarea at bounding box center [224, 182] width 314 height 51
paste textarea "・表形式の画面が多く、ExcelやGoogleスプレッドシートからの移行・運用が他ツールと比べて最も容易 ・他のSaaS管理SaaS(SMP)と自動連携のSa…"
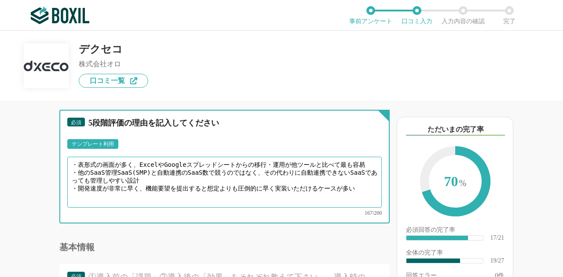
type textarea "・表形式の画面が多く、ExcelやGoogleスプレッドシートからの移行・運用が他ツールと比べて最も容易 ・他のSaaS管理SaaS(SMP)と自動連携のSa…"
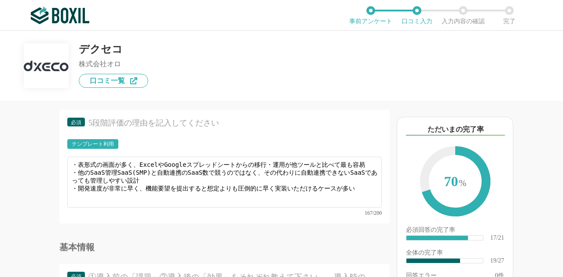
click at [50, 184] on div "他のサービス・ツールと連携していますか？ ※複数選択可 例：Slack、Salesforce 選択したサービス 未選択 Google Workspace Ac…" at bounding box center [194, 189] width 389 height 176
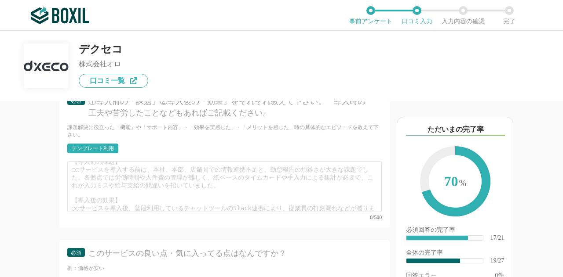
scroll to position [0, 0]
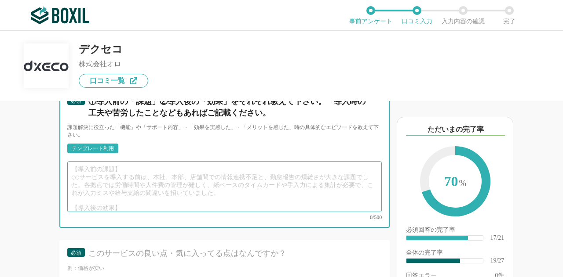
click at [142, 192] on textarea at bounding box center [224, 186] width 314 height 51
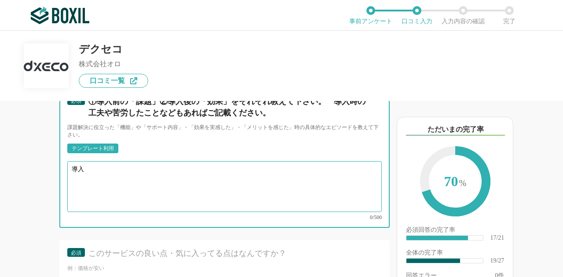
type textarea "導"
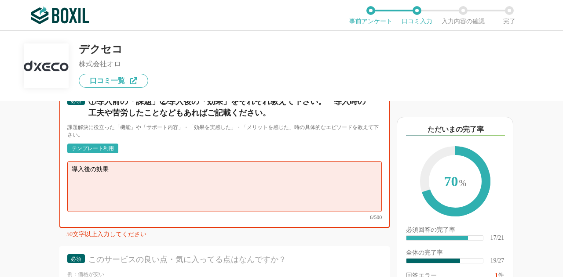
paste textarea "・Googleスプレッドシートからの容易な移行 ・Google Chrome拡張機能や、会計システムとの連携機能を用いた、シャドーITの可視化 ・シャドーIT…"
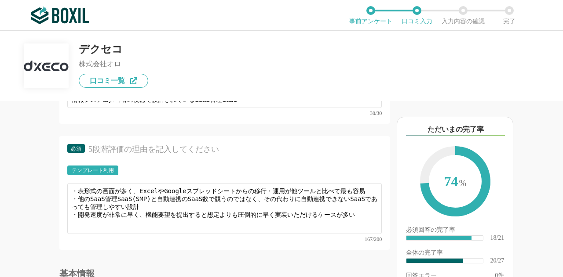
scroll to position [1714, 0]
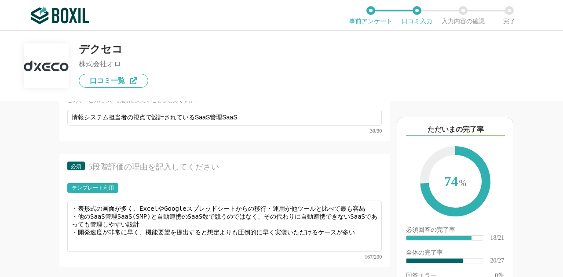
type textarea "導入後の効果 ・Googleスプレッドシートからの容易な移行 ・Google Chrome拡張機能や、会計システムとの連携機能を用いた、シャドーITの可視化 …"
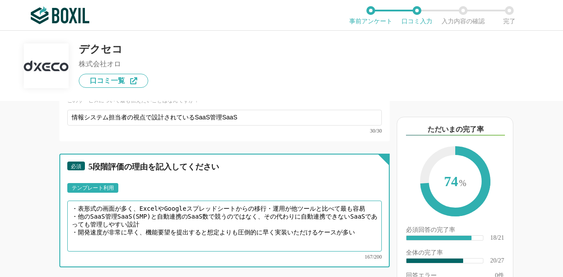
drag, startPoint x: 139, startPoint y: 227, endPoint x: 360, endPoint y: 229, distance: 220.2
click at [360, 229] on textarea "・表形式の画面が多く、ExcelやGoogleスプレッドシートからの移行・運用が他ツールと比べて最も容易 ・他のSaaS管理SaaS(SMP)と自動連携のSa…" at bounding box center [224, 226] width 314 height 51
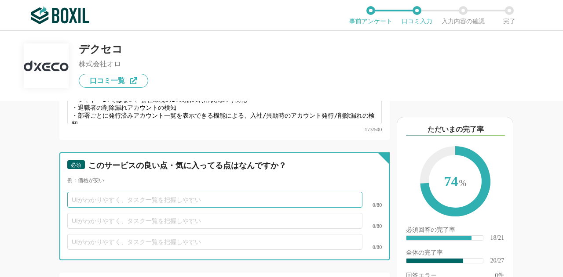
click at [178, 208] on input "text" at bounding box center [214, 200] width 295 height 16
paste input "ExcelやGoogleスプレッドシートからの移行・運用が他ツールと比べて最も容易"
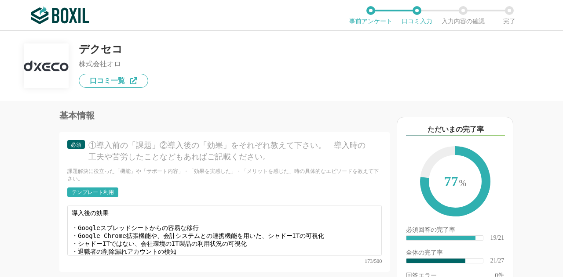
scroll to position [1802, 0]
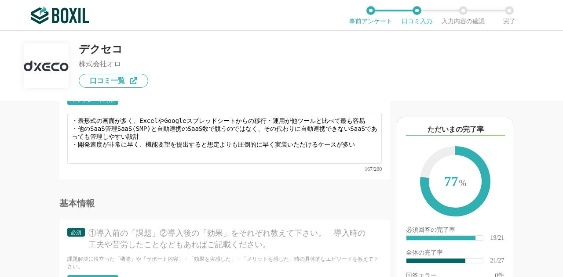
type input "ExcelやGoogleスプレッドシートからの移行・運用が他ツールと比べて最も容易"
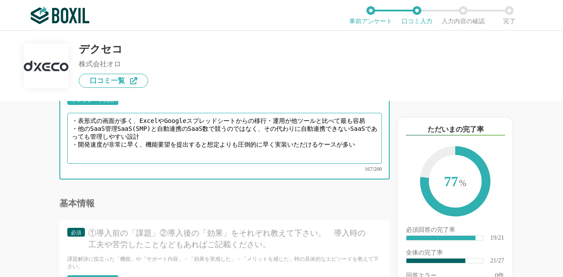
drag, startPoint x: 290, startPoint y: 146, endPoint x: 293, endPoint y: 153, distance: 7.5
click at [293, 153] on textarea "・表形式の画面が多く、ExcelやGoogleスプレッドシートからの移行・運用が他ツールと比べて最も容易 ・他のSaaS管理SaaS(SMP)と自動連携のSa…" at bounding box center [224, 138] width 314 height 51
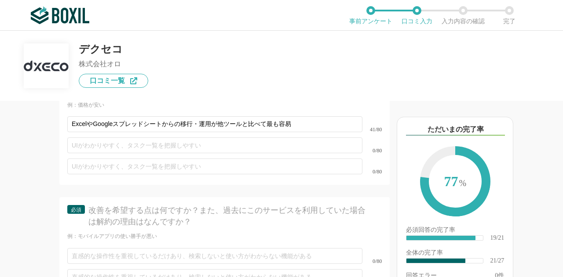
scroll to position [2110, 0]
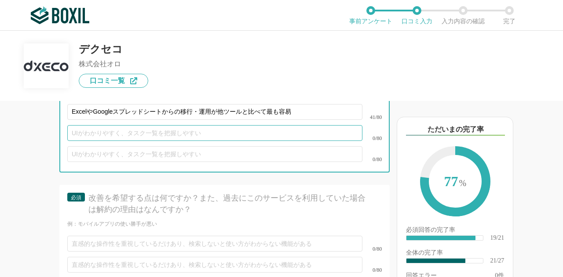
click at [176, 141] on input "text" at bounding box center [214, 133] width 295 height 16
paste input "自動連携できないSaaSであっても管理しやすい設計"
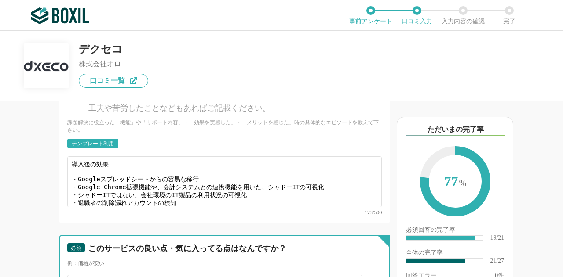
scroll to position [2066, 0]
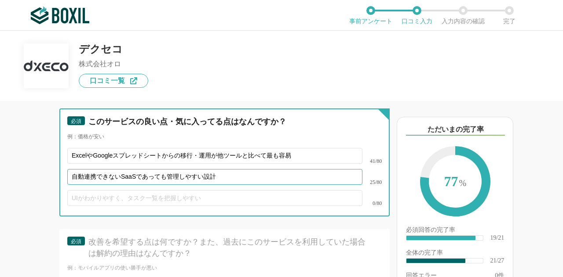
type input "自動連携できないSaaSであっても管理しやすい設計"
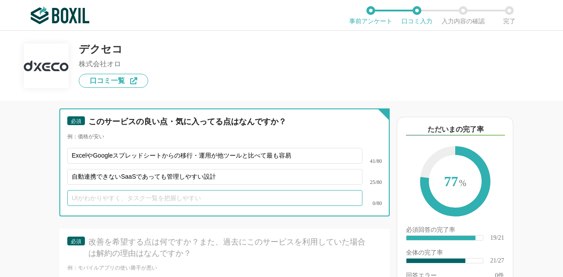
click at [104, 206] on input "text" at bounding box center [214, 198] width 295 height 16
type input "開発(機能追加/改修)速度の異常な速さ"
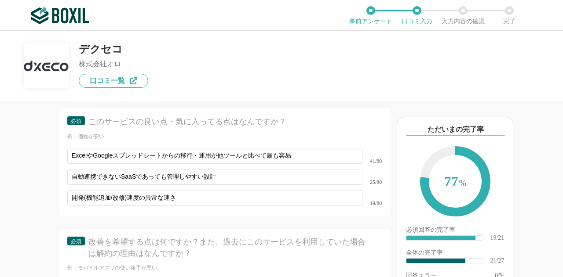
click at [50, 200] on div "他のサービス・ツールと連携していますか？ ※複数選択可 例：Slack、Salesforce 選択したサービス 未選択 Google Workspace Ac…" at bounding box center [194, 189] width 389 height 176
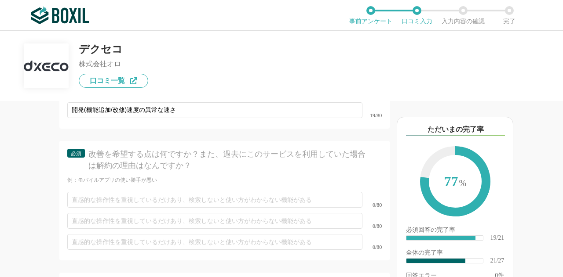
scroll to position [2198, 0]
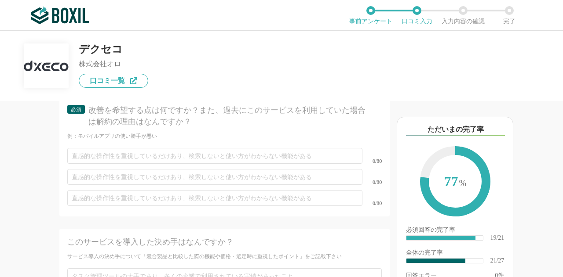
click at [118, 156] on div "0/80" at bounding box center [224, 155] width 314 height 21
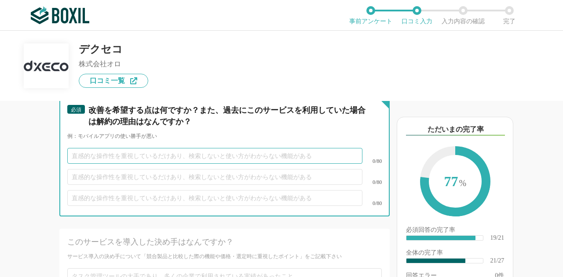
click at [119, 160] on input "text" at bounding box center [214, 156] width 295 height 16
paste input "現状特に不満な点はないものの、今後はAI技術を活用した機能が実装されていくことを期待。"
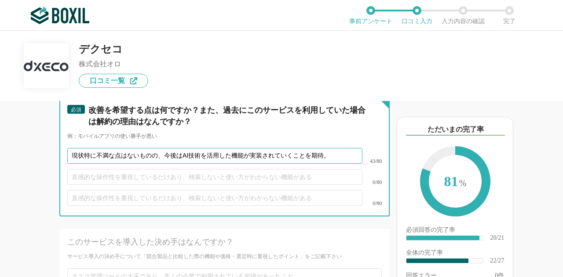
type input "現状特に不満な点はないものの、今後はAI技術を活用した機能が実装されていくことを期待。"
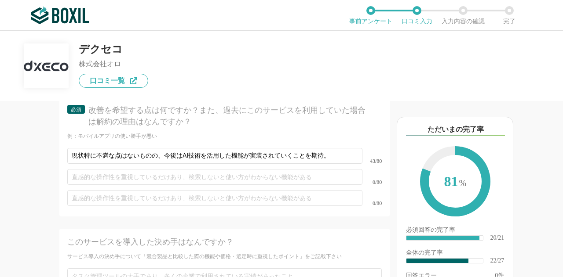
click at [32, 161] on div "他のサービス・ツールと連携していますか？ ※複数選択可 例：Slack、Salesforce 選択したサービス 未選択 Google Workspace Ac…" at bounding box center [194, 189] width 389 height 176
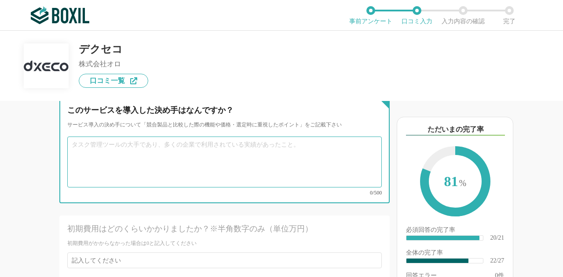
click at [91, 185] on textarea at bounding box center [224, 162] width 314 height 51
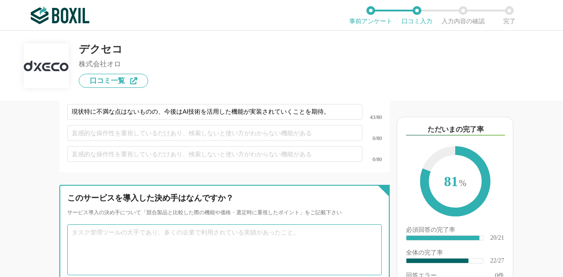
scroll to position [2286, 0]
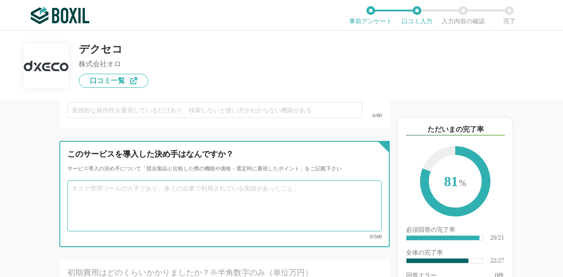
click at [91, 198] on textarea at bounding box center [224, 206] width 314 height 51
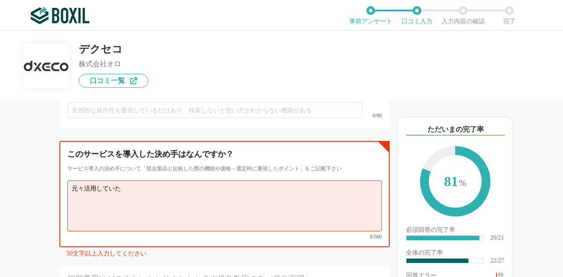
click at [188, 205] on textarea "元々活用していた" at bounding box center [224, 206] width 314 height 51
paste textarea "ExcelやGoogleスプレッドシートからの移行"
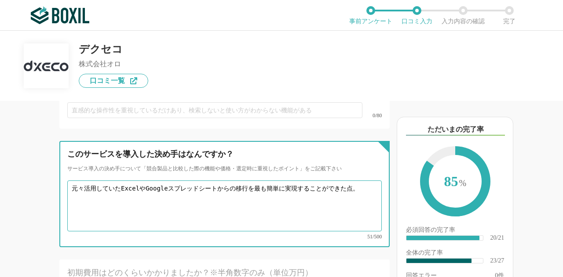
type textarea "元々活用していたExcelやGoogleスプレッドシートからの移行を最も簡単に実現することができた点。"
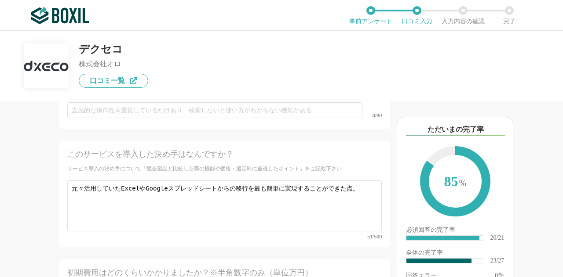
click at [51, 212] on div "他のサービス・ツールと連携していますか？ ※複数選択可 例：Slack、Salesforce 選択したサービス 未選択 Google Workspace Ac…" at bounding box center [194, 189] width 389 height 176
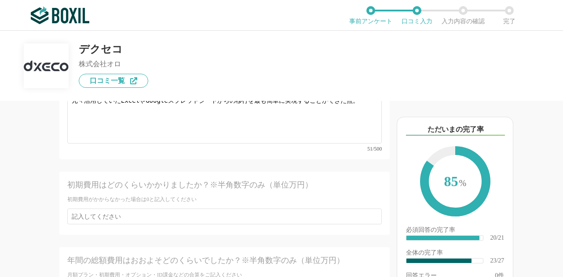
scroll to position [2418, 0]
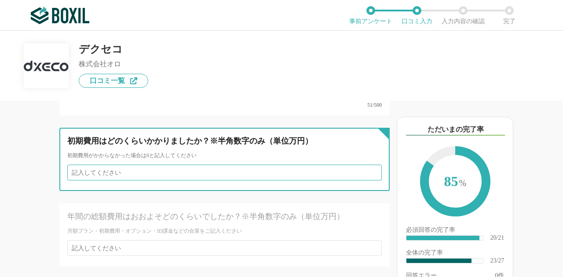
click at [98, 181] on input "number" at bounding box center [224, 173] width 314 height 16
click at [84, 171] on input "number" at bounding box center [224, 173] width 314 height 16
type input "0"
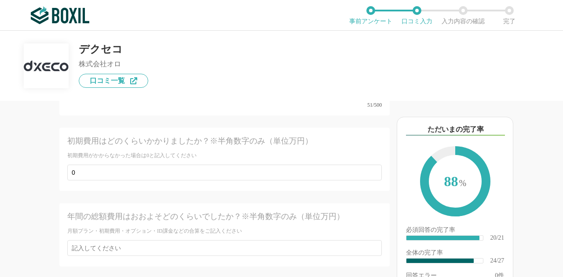
click at [27, 201] on div "他のサービス・ツールと連携していますか？ ※複数選択可 例：Slack、Salesforce 選択したサービス 未選択 Google Workspace Ac…" at bounding box center [194, 189] width 389 height 176
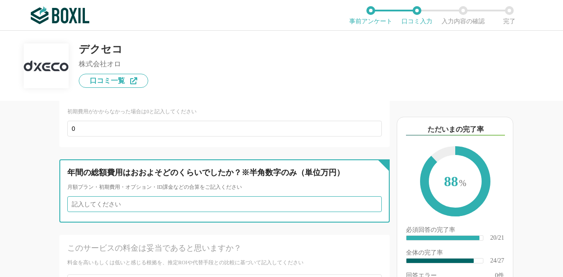
click at [95, 207] on input "number" at bounding box center [224, 204] width 314 height 16
type input "80"
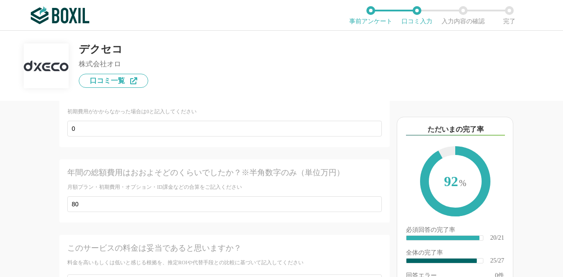
click at [62, 190] on div "年間の総額費用はおおよそどのくらいでしたか？※半角数字のみ（単位万円） 月額プラン・初期費用・オプション・ID課金などの合算をご記入ください 80" at bounding box center [224, 191] width 330 height 63
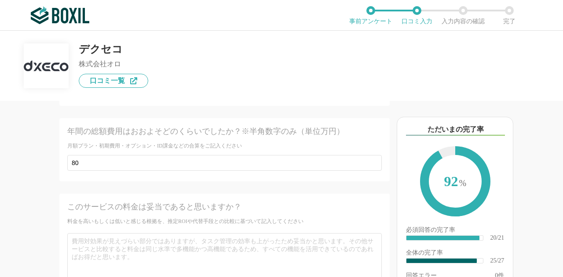
scroll to position [2550, 0]
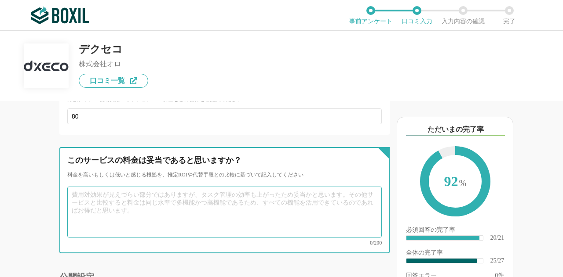
click at [131, 222] on textarea at bounding box center [224, 212] width 314 height 51
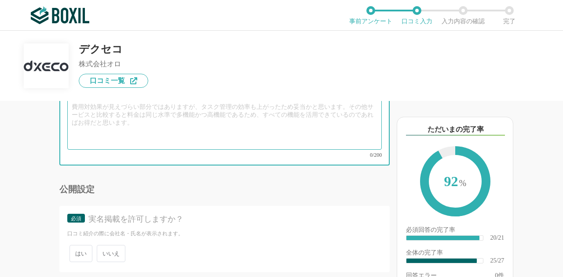
scroll to position [2674, 0]
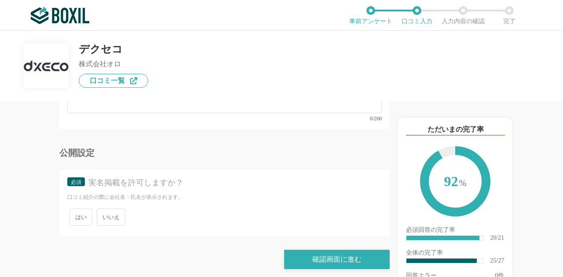
click at [113, 211] on span "いいえ" at bounding box center [111, 217] width 29 height 17
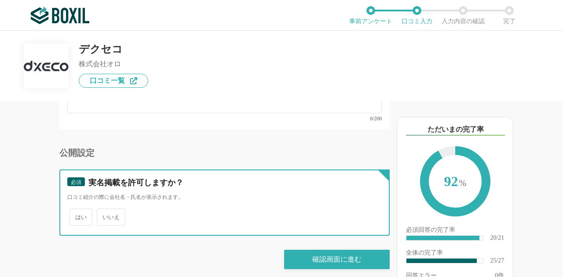
click at [105, 211] on input "いいえ" at bounding box center [102, 213] width 6 height 6
radio input "true"
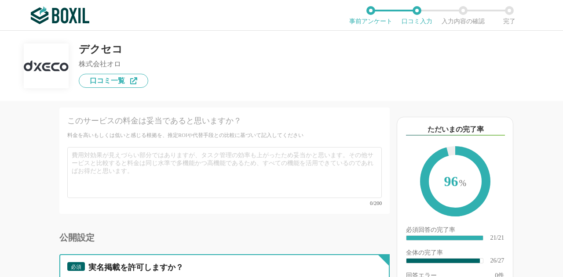
scroll to position [2586, 0]
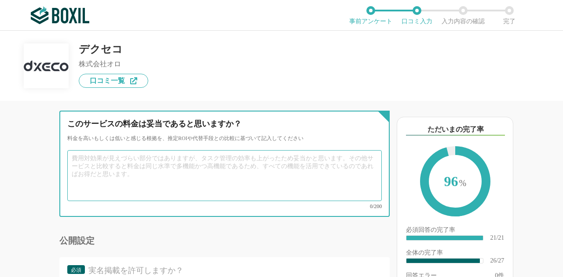
click at [135, 181] on textarea at bounding box center [224, 175] width 314 height 51
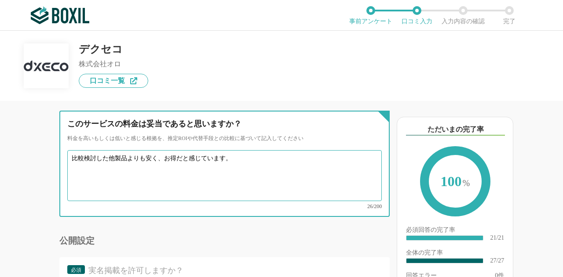
type textarea "比較検討した他製品よりも安く、お得だと感じています。"
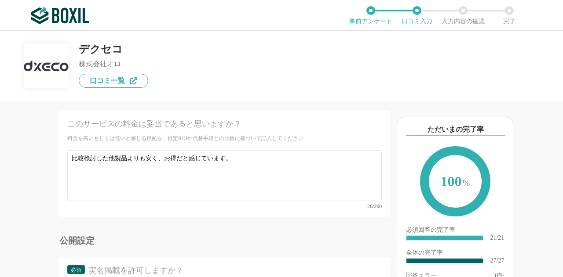
click at [25, 178] on div "他のサービス・ツールと連携していますか？ ※複数選択可 例：Slack、Salesforce 選択したサービス 未選択 Google Workspace Ac…" at bounding box center [194, 189] width 389 height 176
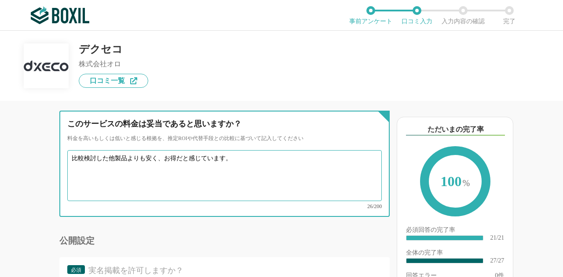
click at [164, 158] on textarea "比較検討した他製品よりも安く、お得だと感じています。" at bounding box center [224, 175] width 314 height 51
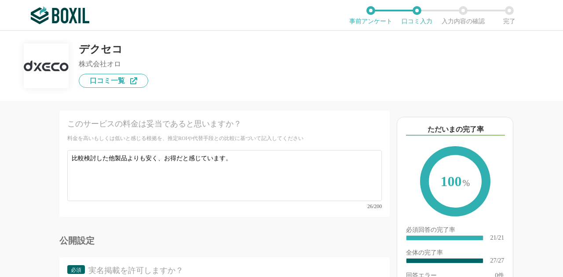
click at [37, 174] on div "他のサービス・ツールと連携していますか？ ※複数選択可 例：Slack、Salesforce 選択したサービス 未選択 Google Workspace Ac…" at bounding box center [194, 189] width 389 height 176
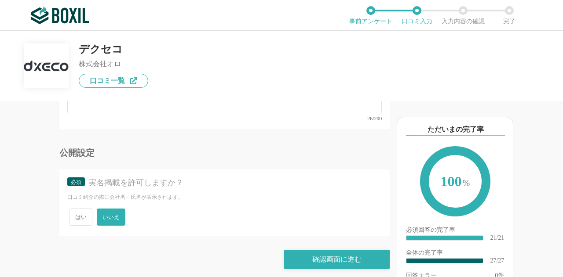
scroll to position [27, 0]
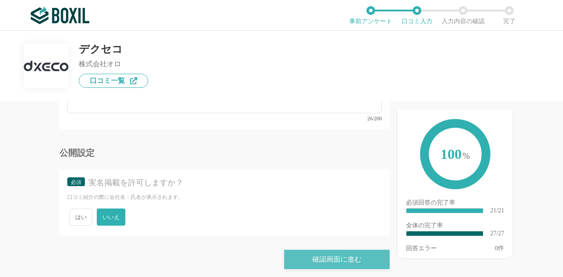
click at [347, 263] on div "確認画面に進む" at bounding box center [336, 259] width 105 height 19
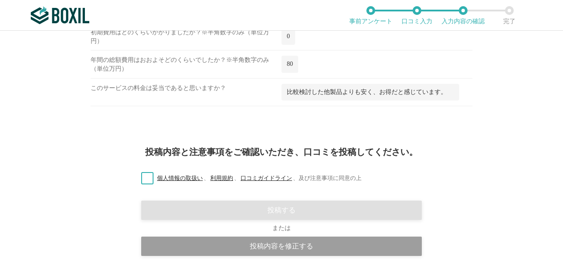
scroll to position [1228, 0]
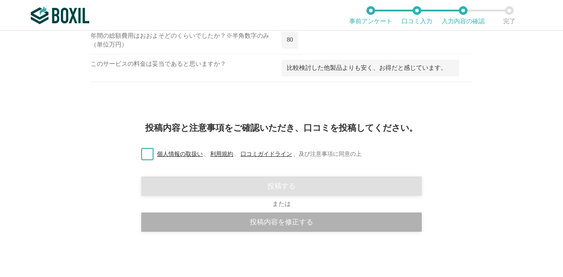
click at [240, 222] on div "投稿内容を修正する" at bounding box center [281, 222] width 280 height 19
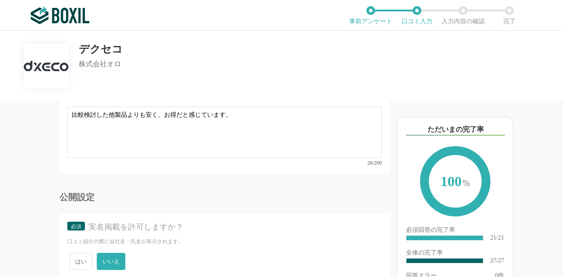
scroll to position [2542, 0]
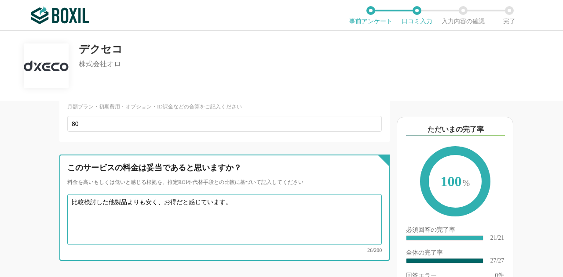
drag, startPoint x: 234, startPoint y: 203, endPoint x: 59, endPoint y: 204, distance: 175.0
click at [59, 204] on div "このサービスの料金は妥当であると思いますか？ 料金を高いもしくは低いと感じる根拠を、推定ROIや代替手段との比較に基づいて記入してください ፠テンプレート文言…" at bounding box center [224, 208] width 330 height 106
click at [149, 201] on textarea "比較検討した他製品よりも安く、お得だと感じています。" at bounding box center [224, 219] width 314 height 51
click at [179, 204] on textarea "比較検討した他製品よりも安く、お得だと感じています。" at bounding box center [224, 219] width 314 height 51
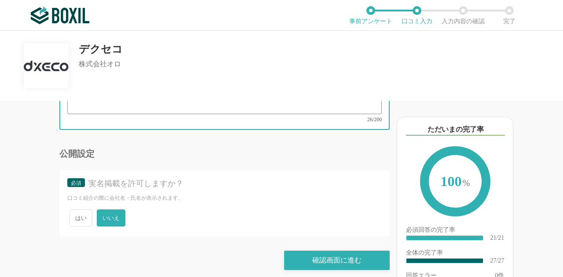
scroll to position [2674, 0]
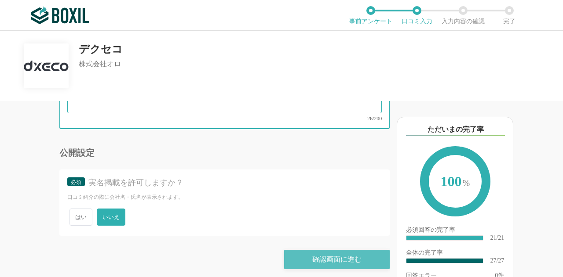
type textarea "比較検討した他製品よりも安く、妥当だと感じています。"
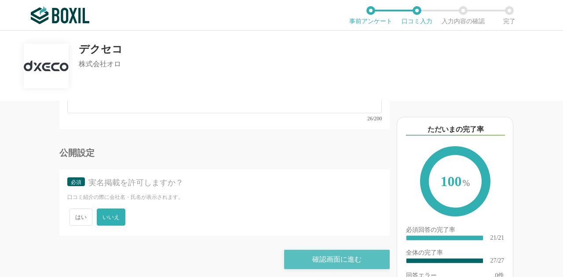
click at [309, 250] on div "確認画面に進む" at bounding box center [336, 259] width 105 height 19
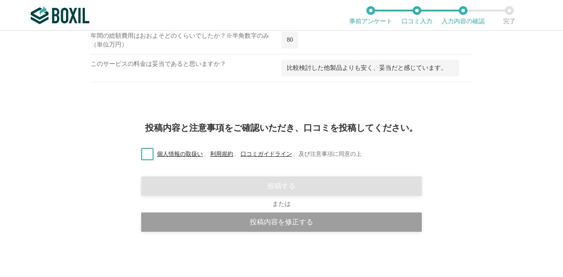
scroll to position [1228, 0]
click at [144, 153] on label "個人情報の取扱い 、 利用規約 、 口コミガイドライン 、 及び注意事項に同意の上" at bounding box center [247, 154] width 227 height 9
click at [0, 0] on input "個人情報の取扱い 、 利用規約 、 口コミガイドライン 、 及び注意事項に同意の上" at bounding box center [0, 0] width 0 height 0
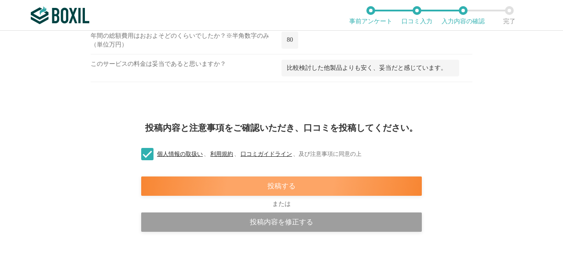
click at [198, 183] on div "投稿する" at bounding box center [281, 186] width 280 height 19
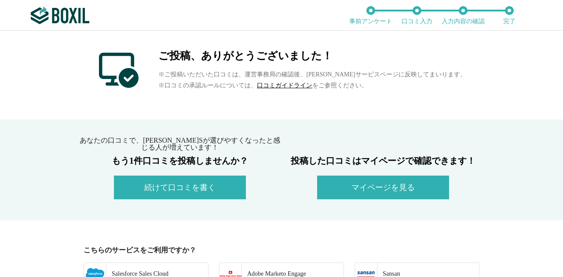
click at [63, 191] on div "あなたの口コミで、[PERSON_NAME]Sが選びやすくなったと感じる人が増えています！ もう1件口コミを投稿しませんか？ 続けて口コミを書く 投稿した口コ…" at bounding box center [281, 170] width 563 height 101
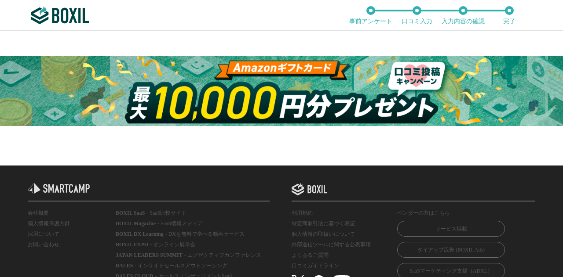
scroll to position [527, 0]
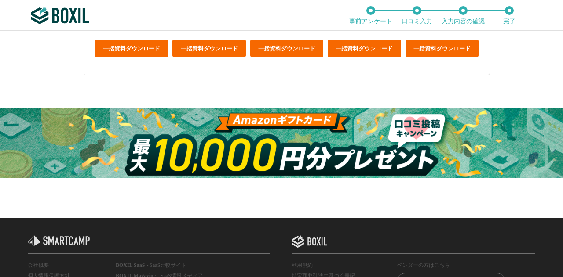
click at [139, 155] on img at bounding box center [281, 144] width 563 height 70
